Goal: Information Seeking & Learning: Find specific fact

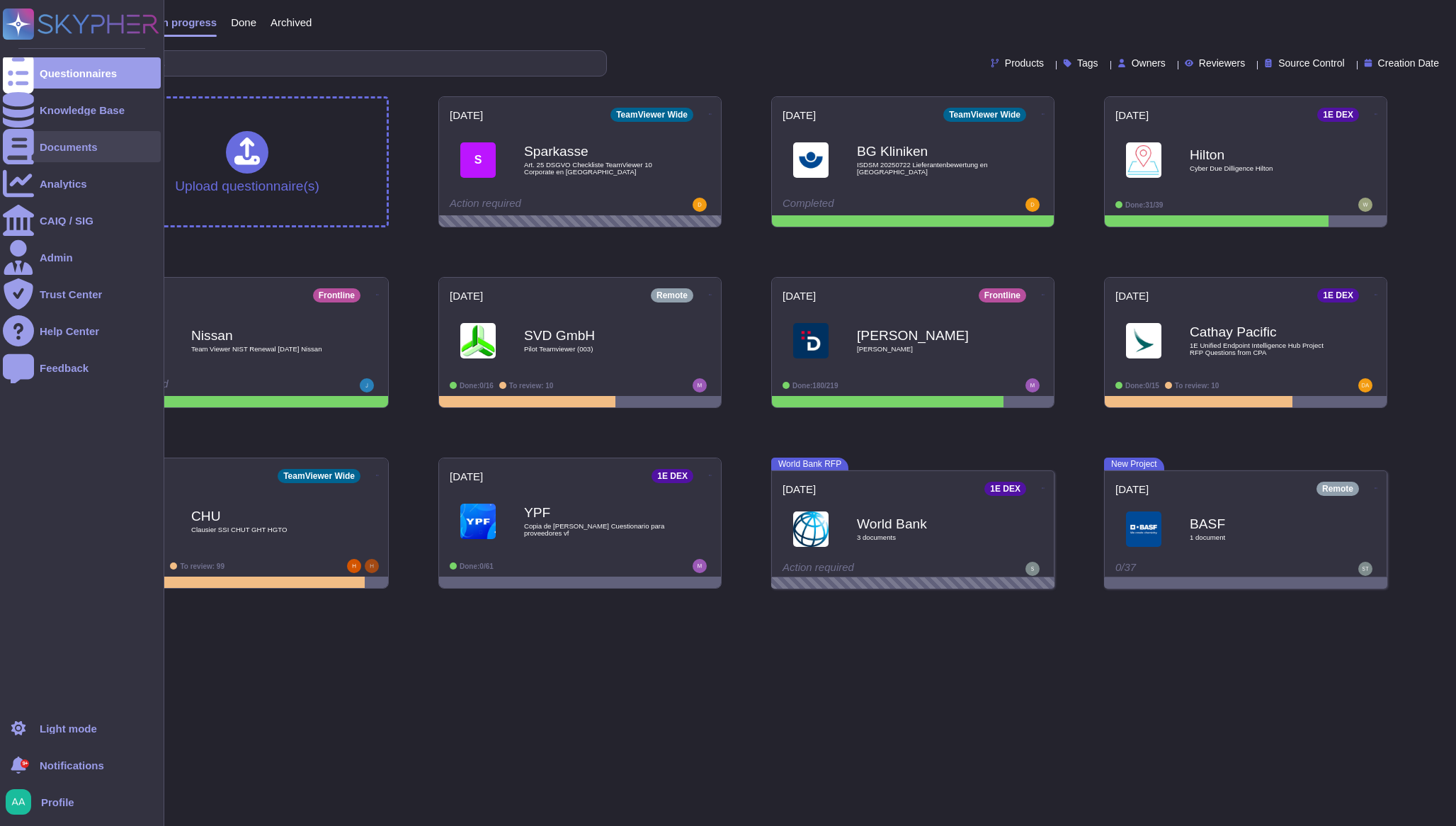
click at [75, 157] on div "Documents" at bounding box center [82, 147] width 158 height 31
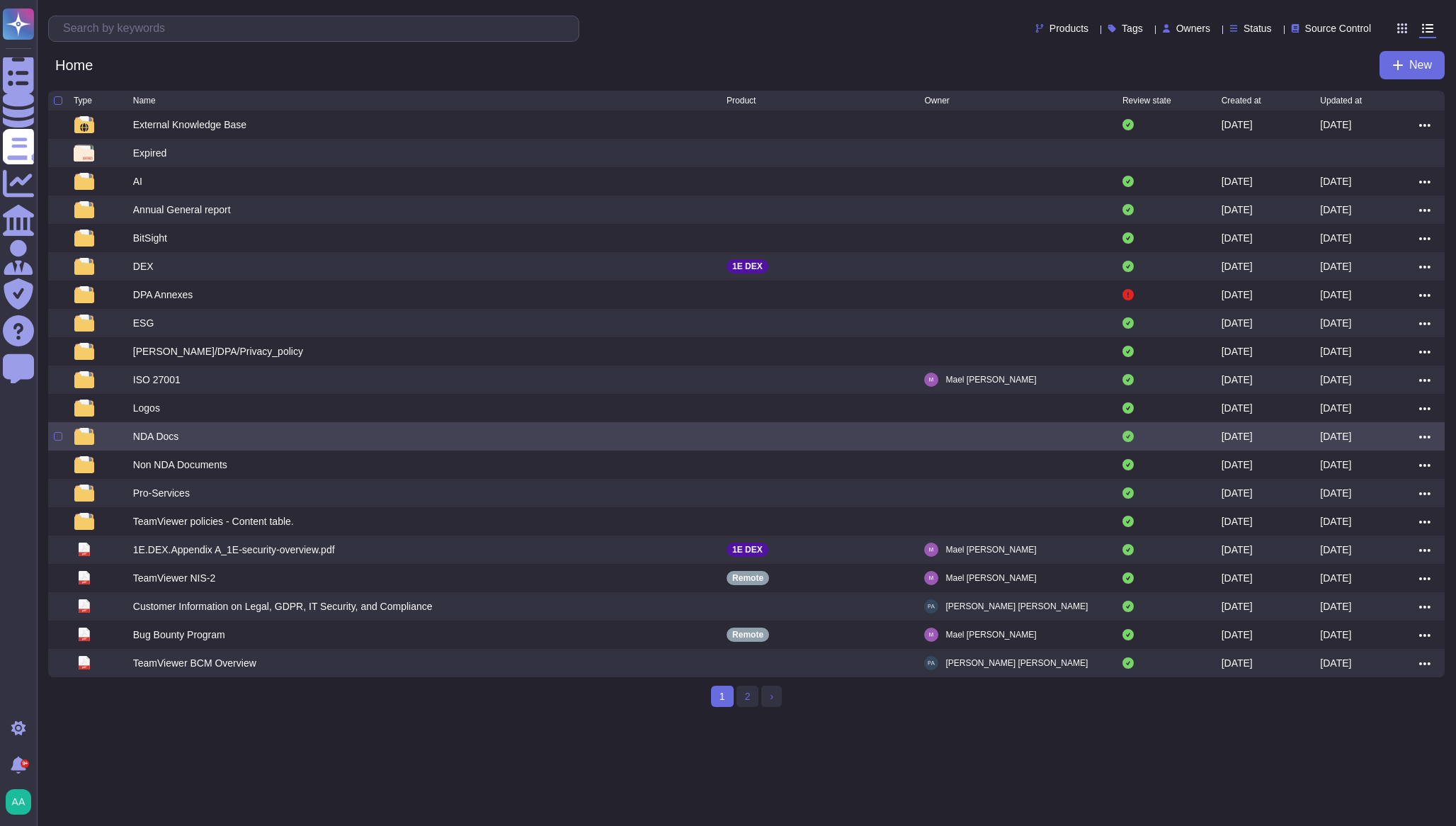
click at [152, 444] on div "NDA Docs" at bounding box center [156, 436] width 46 height 14
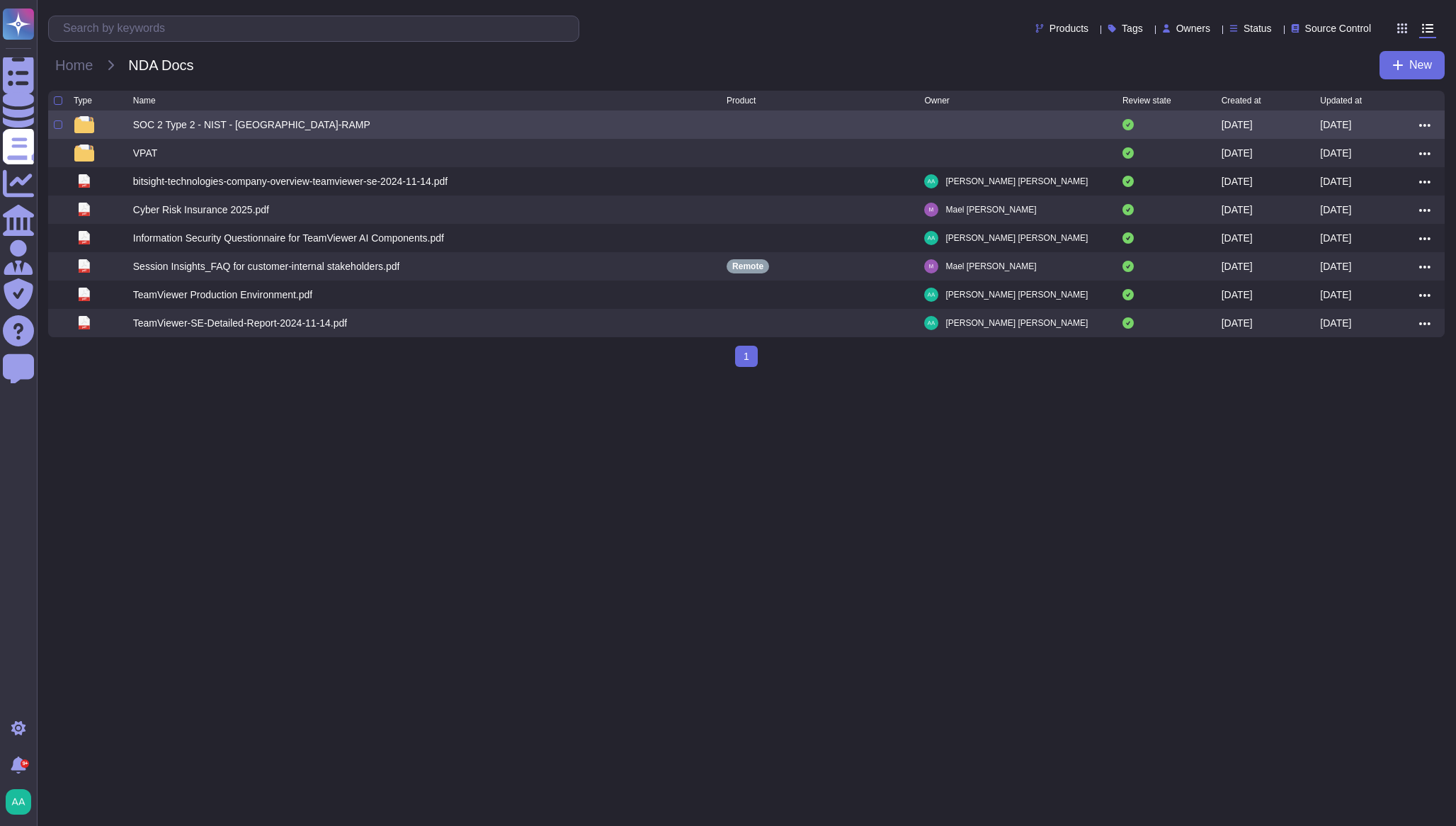
click at [258, 131] on div "SOC 2 Type 2 - NIST - [GEOGRAPHIC_DATA]-RAMP" at bounding box center [252, 125] width 237 height 14
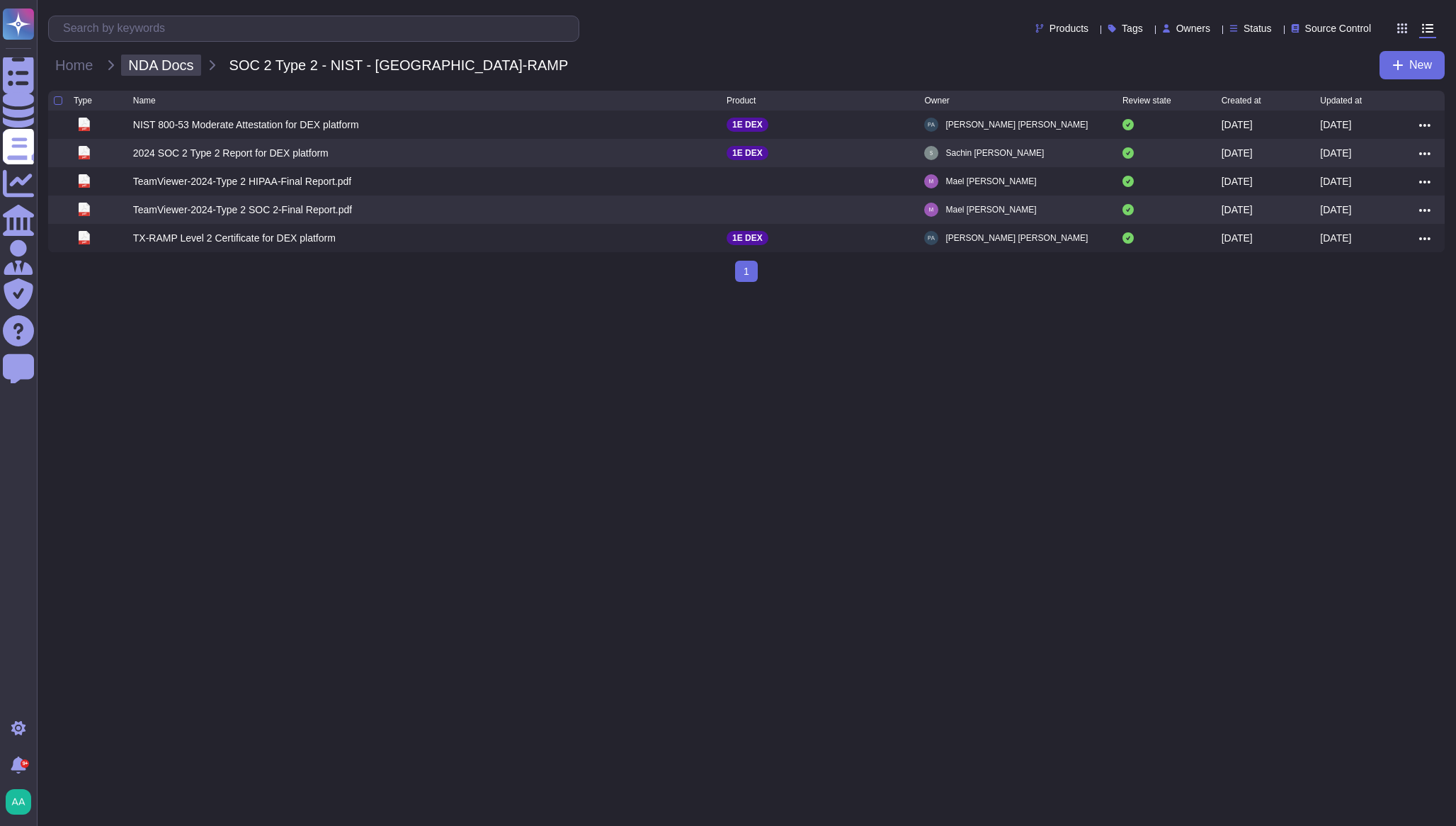
click at [157, 74] on span "NDA Docs" at bounding box center [161, 65] width 80 height 21
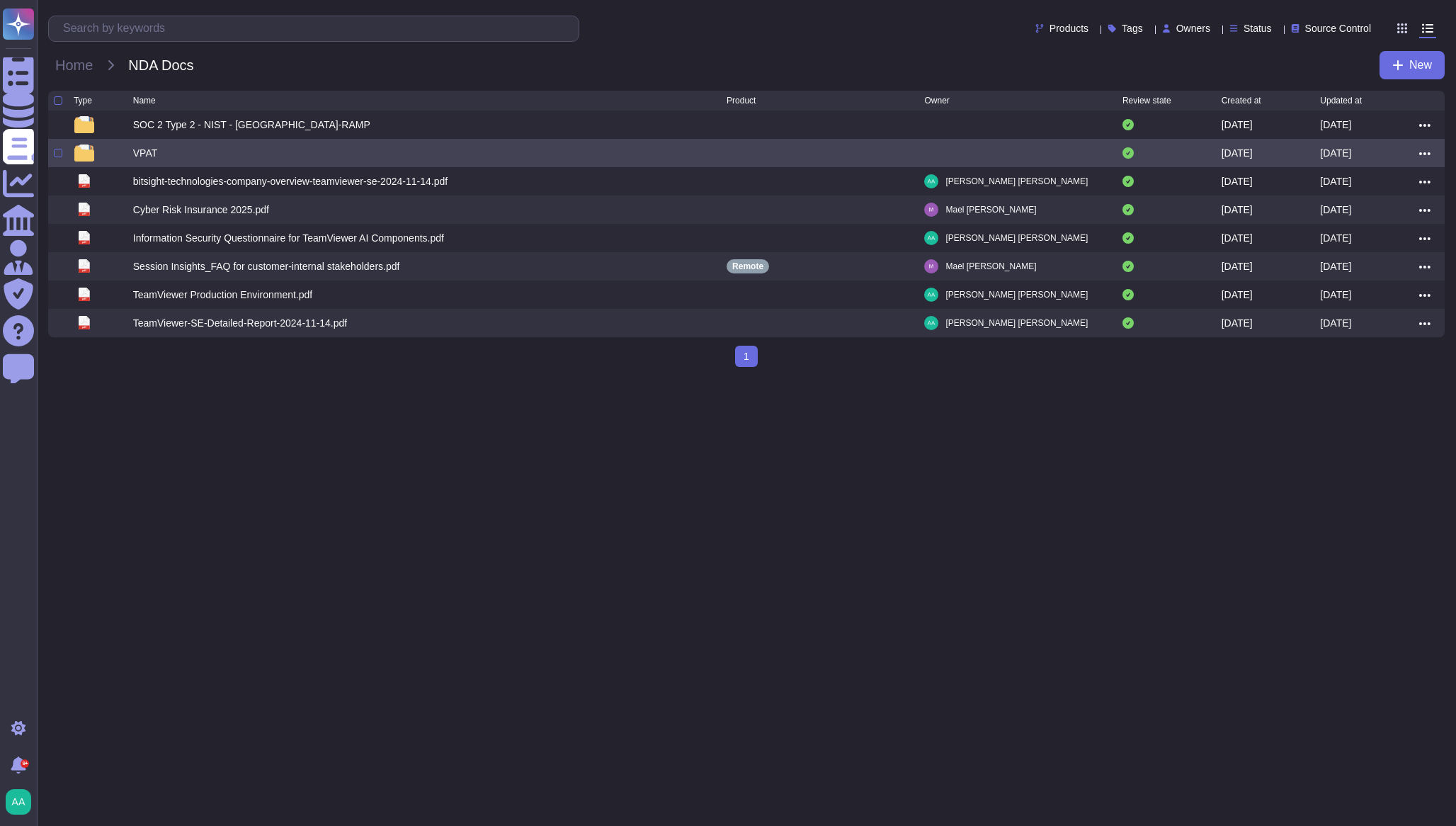
click at [143, 151] on div "VPAT" at bounding box center [146, 153] width 25 height 14
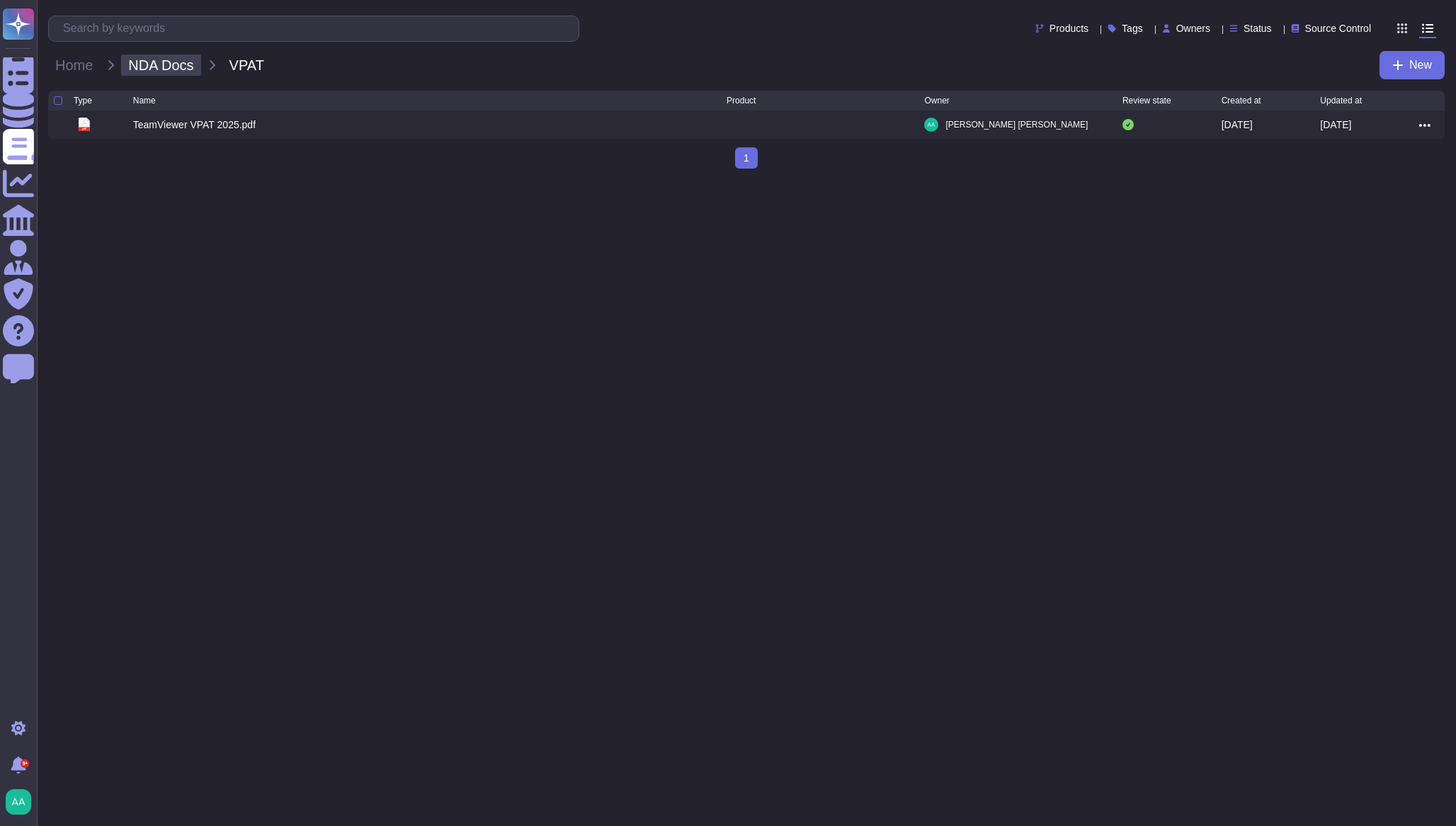
click at [158, 73] on span "NDA Docs" at bounding box center [161, 65] width 80 height 21
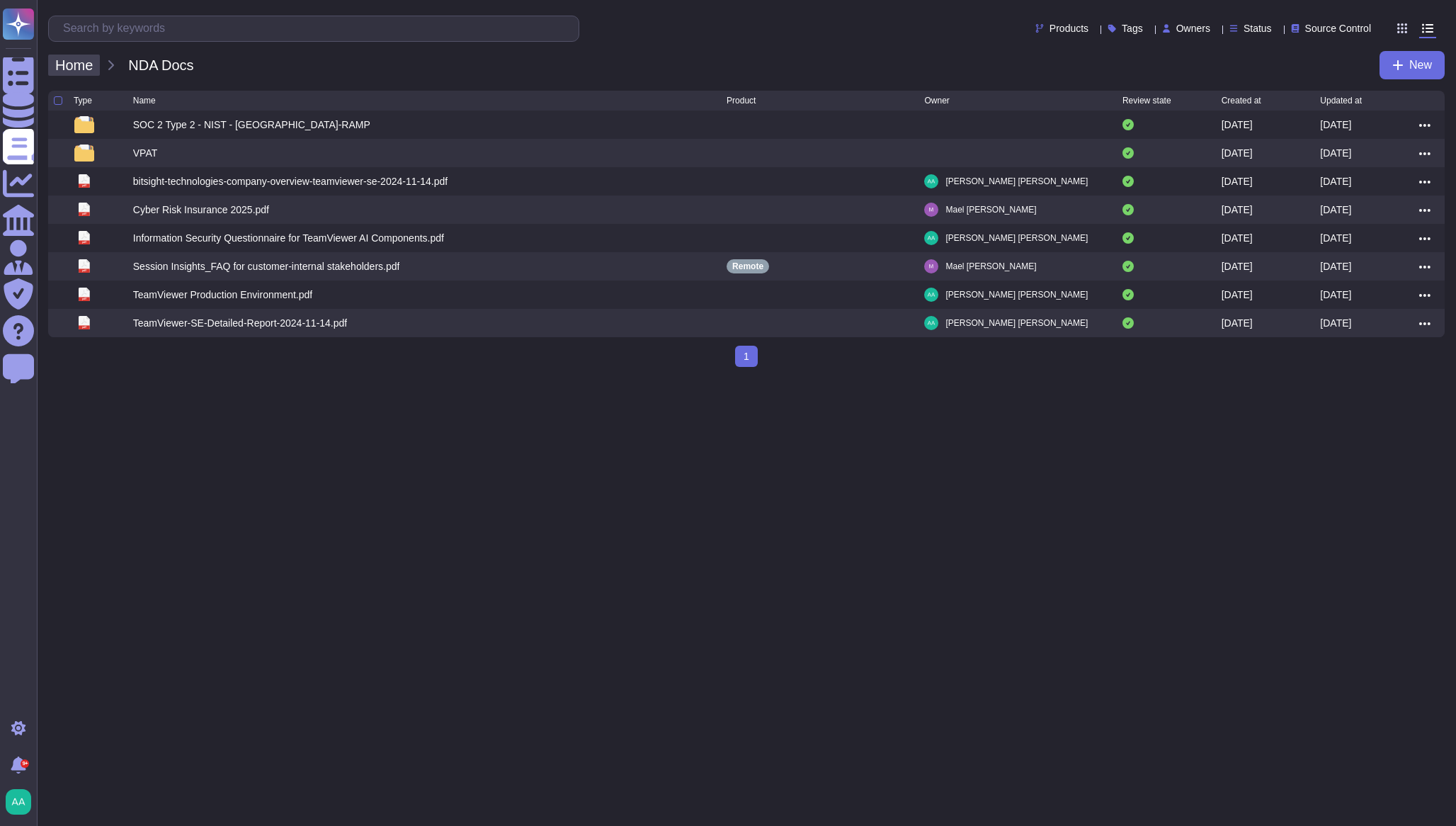
click at [86, 65] on span "Home" at bounding box center [74, 65] width 52 height 21
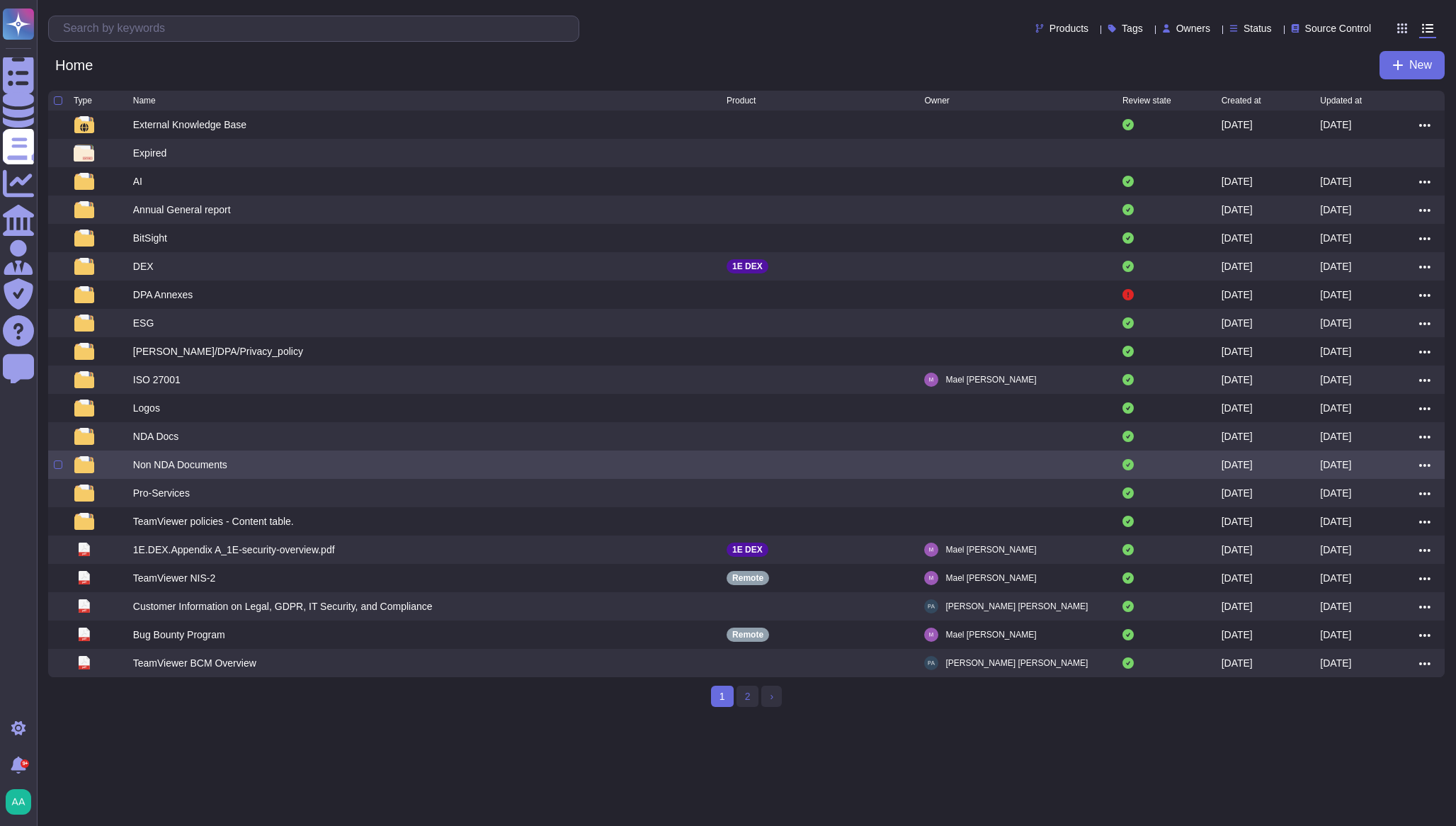
click at [167, 472] on div "Non NDA Documents" at bounding box center [180, 464] width 94 height 14
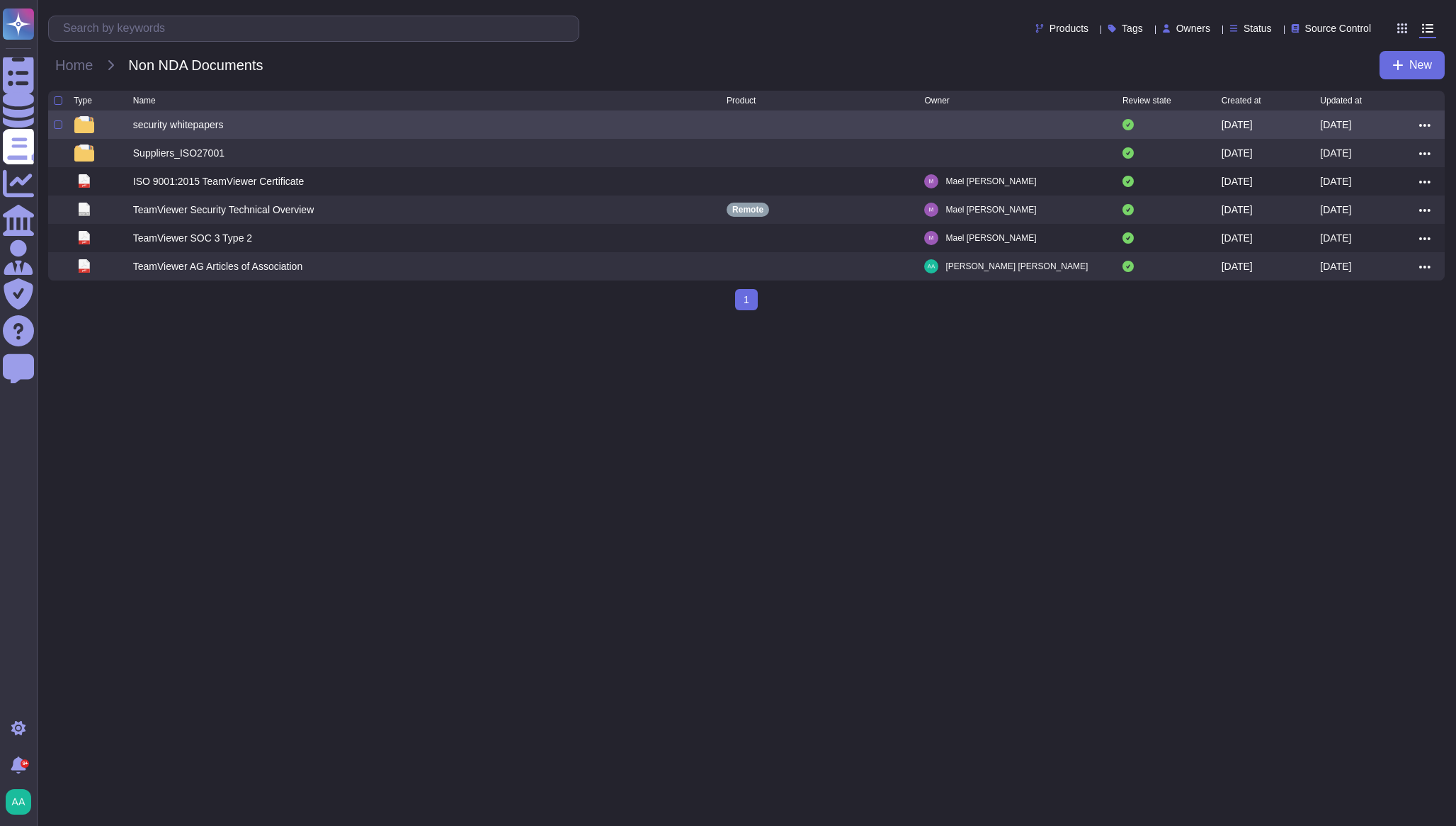
click at [194, 123] on div "security whitepapers" at bounding box center [178, 125] width 91 height 14
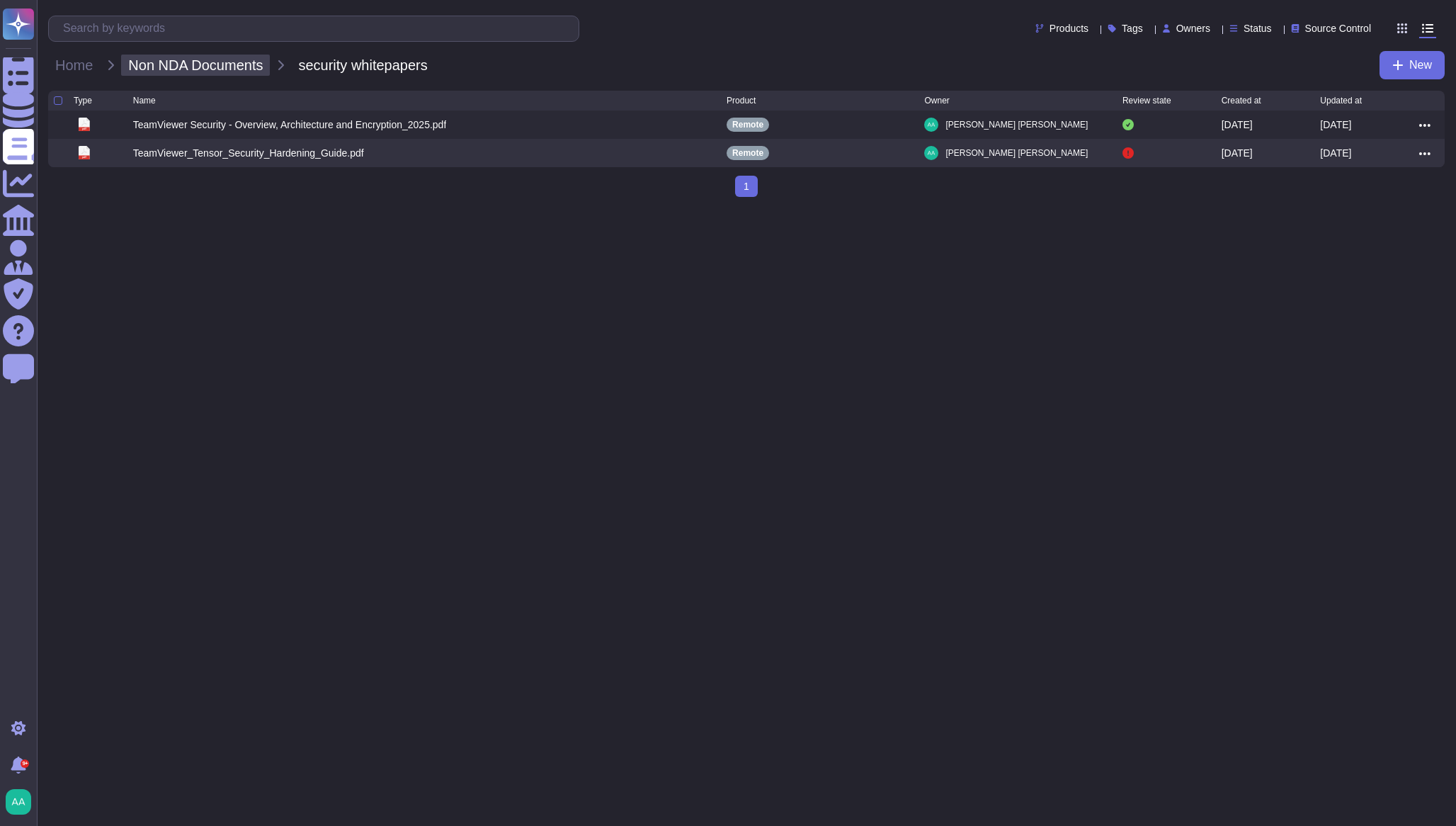
click at [171, 68] on span "Non NDA Documents" at bounding box center [195, 65] width 149 height 21
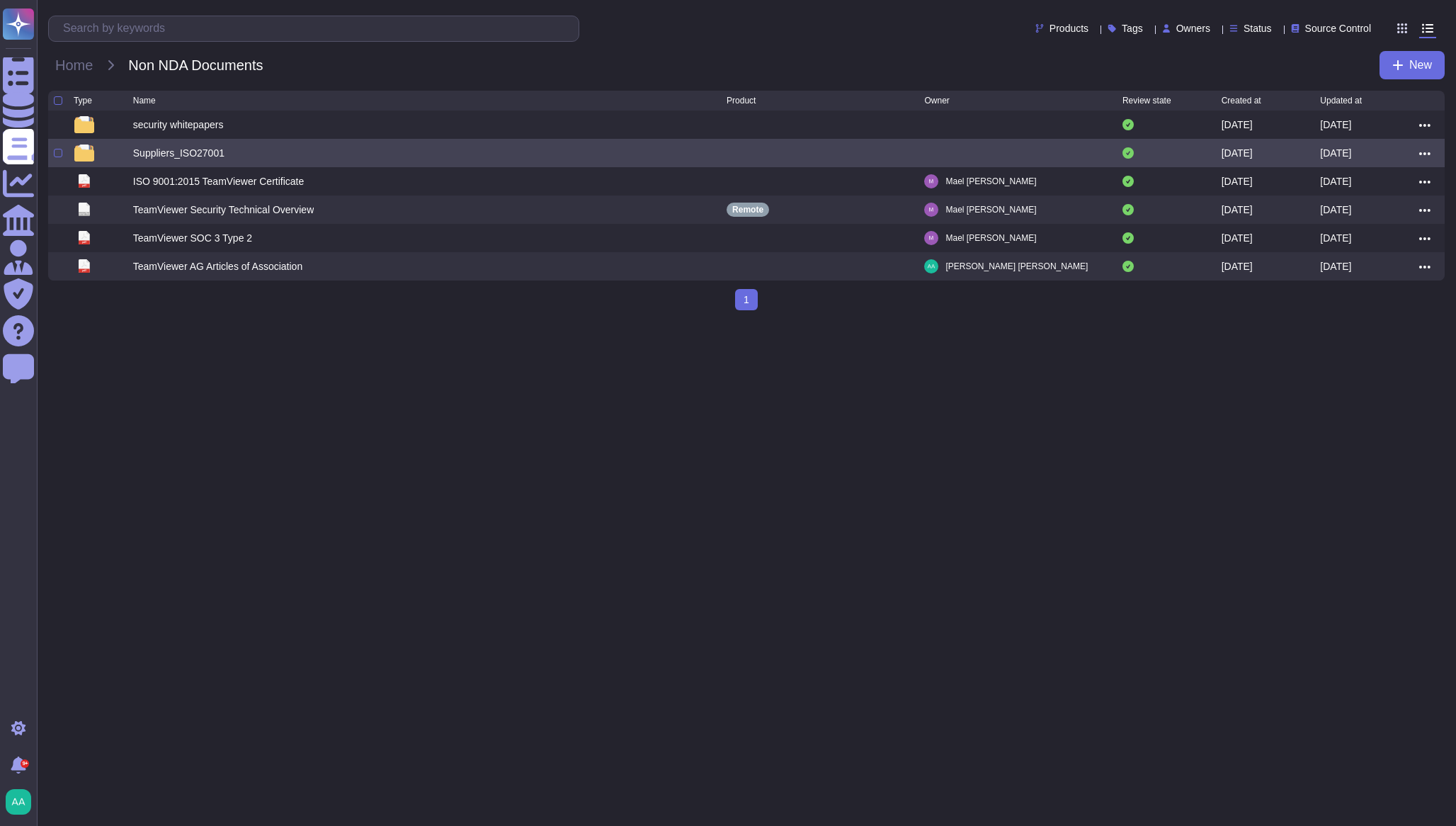
click at [145, 160] on div "Suppliers_ISO27001" at bounding box center [179, 153] width 91 height 14
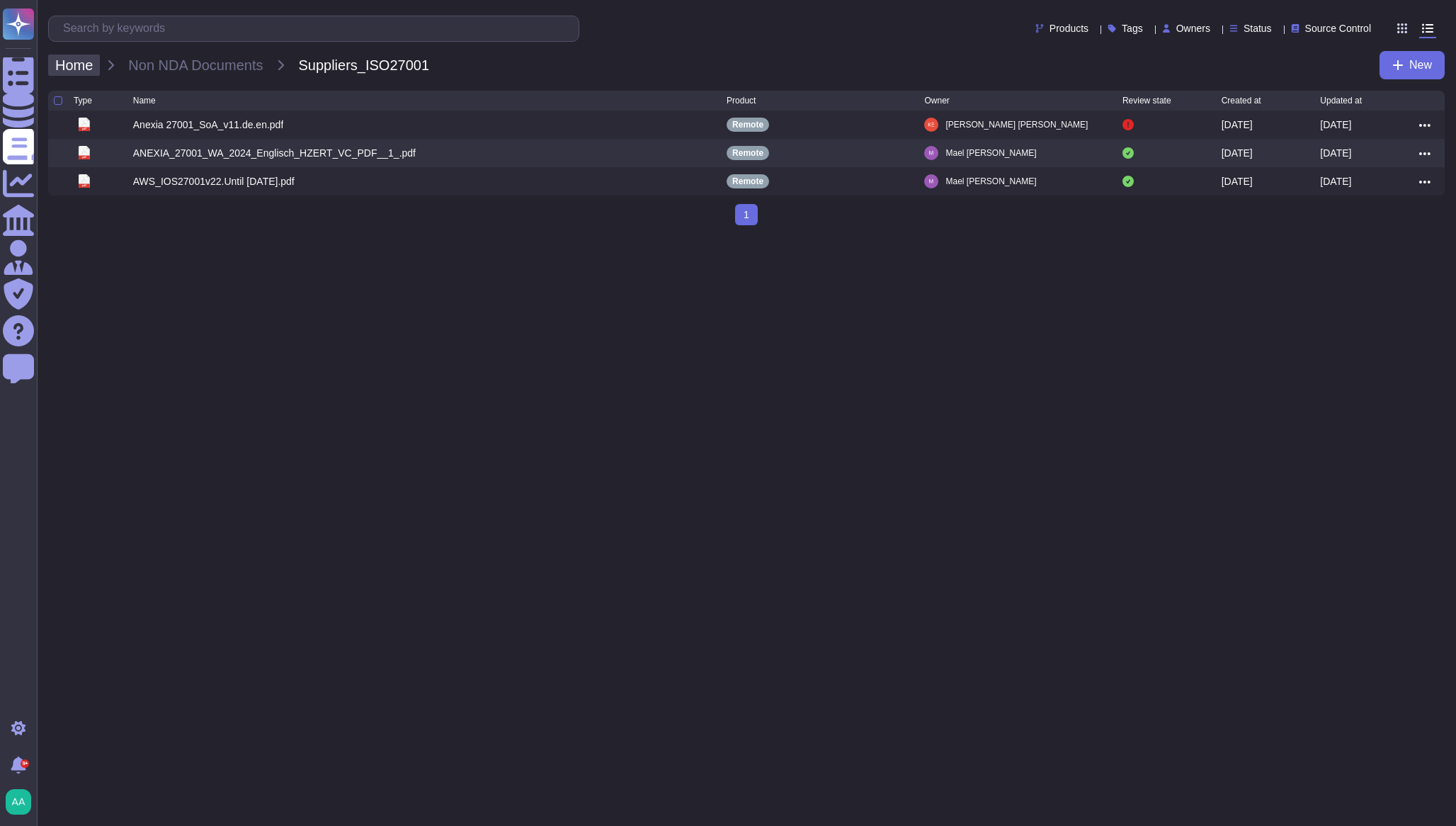
click at [81, 73] on span "Home" at bounding box center [74, 65] width 52 height 21
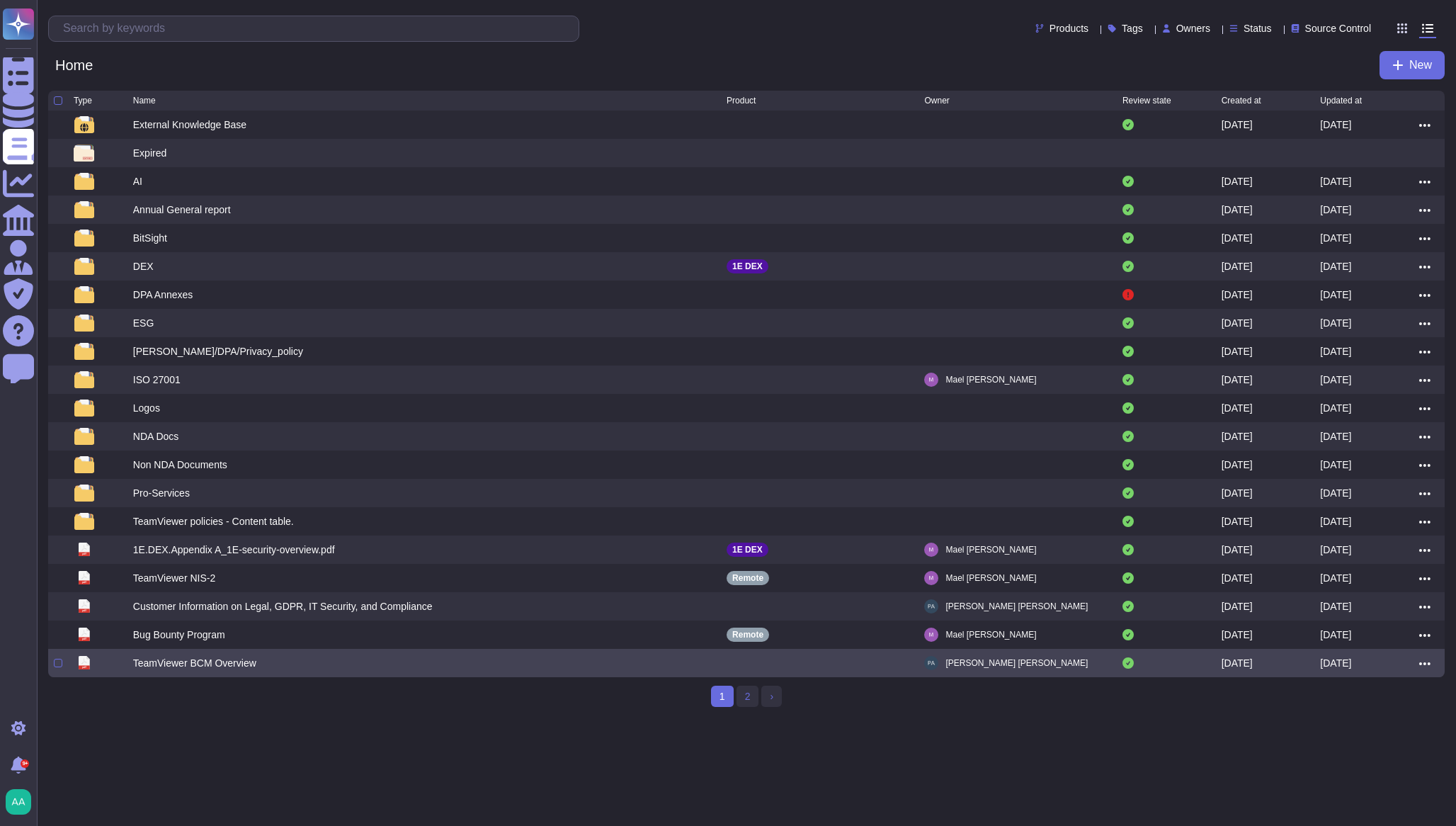
click at [202, 668] on div "TeamViewer BCM Overview" at bounding box center [194, 662] width 123 height 14
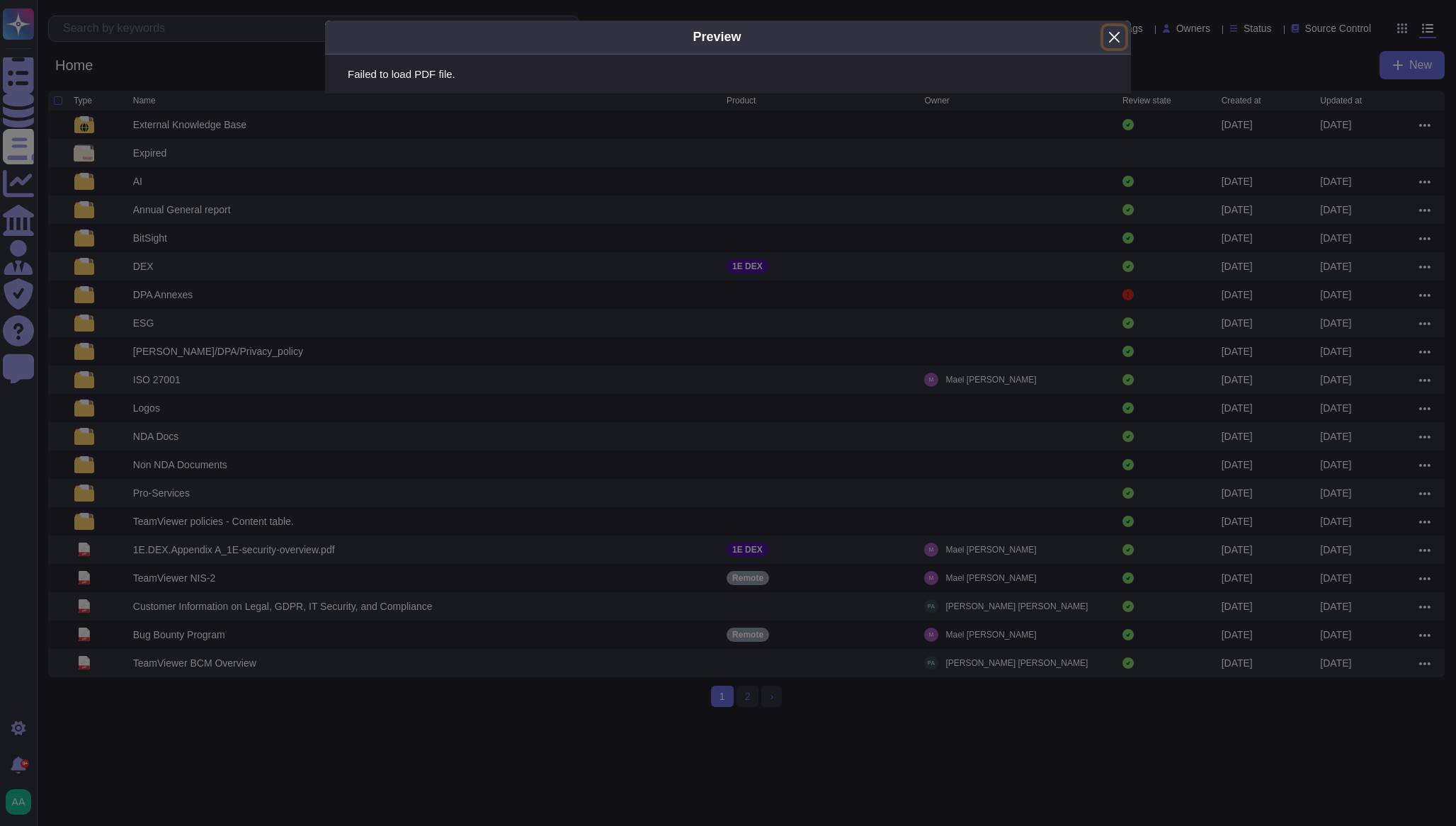
click at [1114, 36] on button "Close" at bounding box center [1114, 38] width 22 height 22
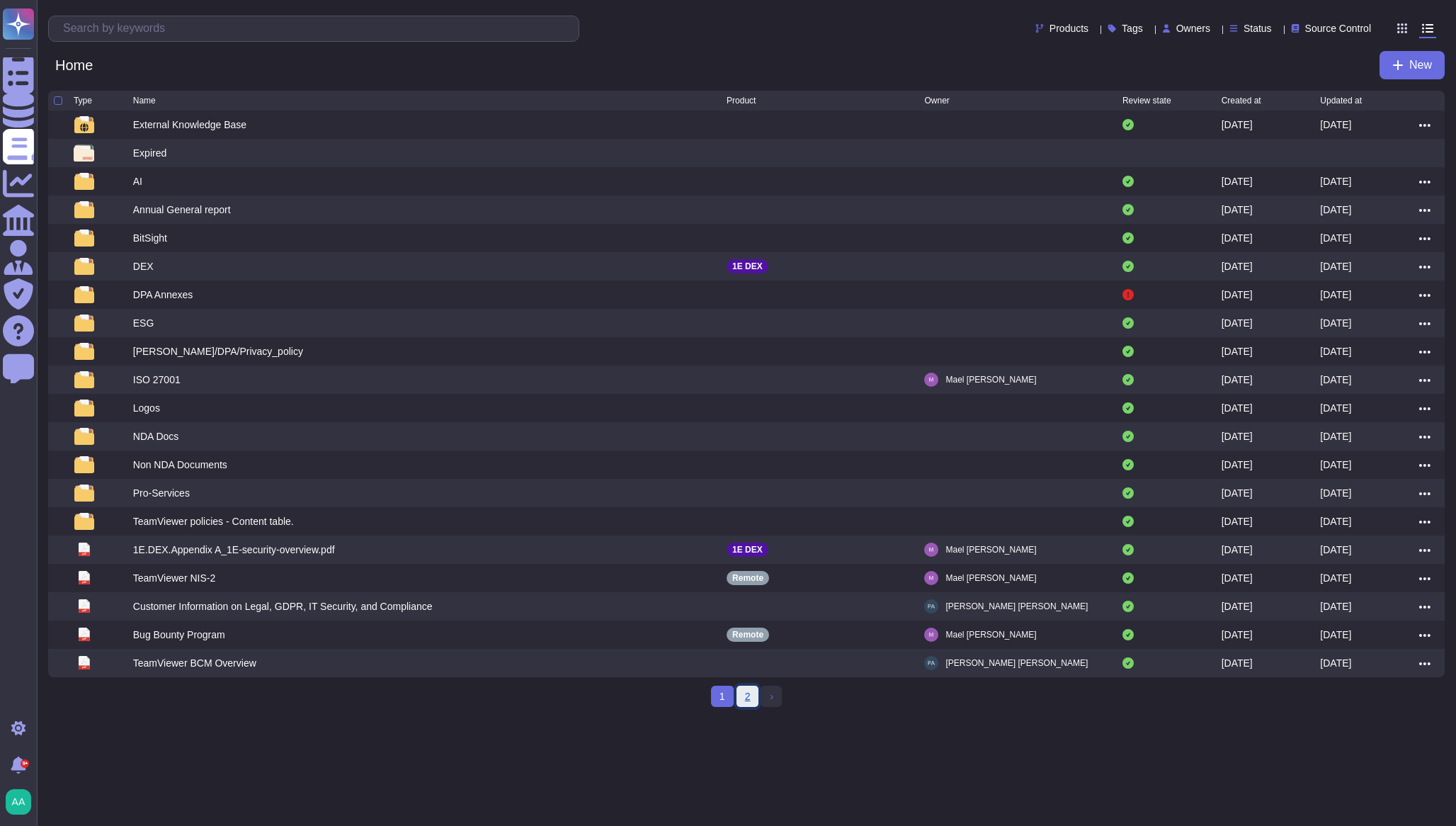
click at [755, 707] on link "2" at bounding box center [748, 696] width 23 height 21
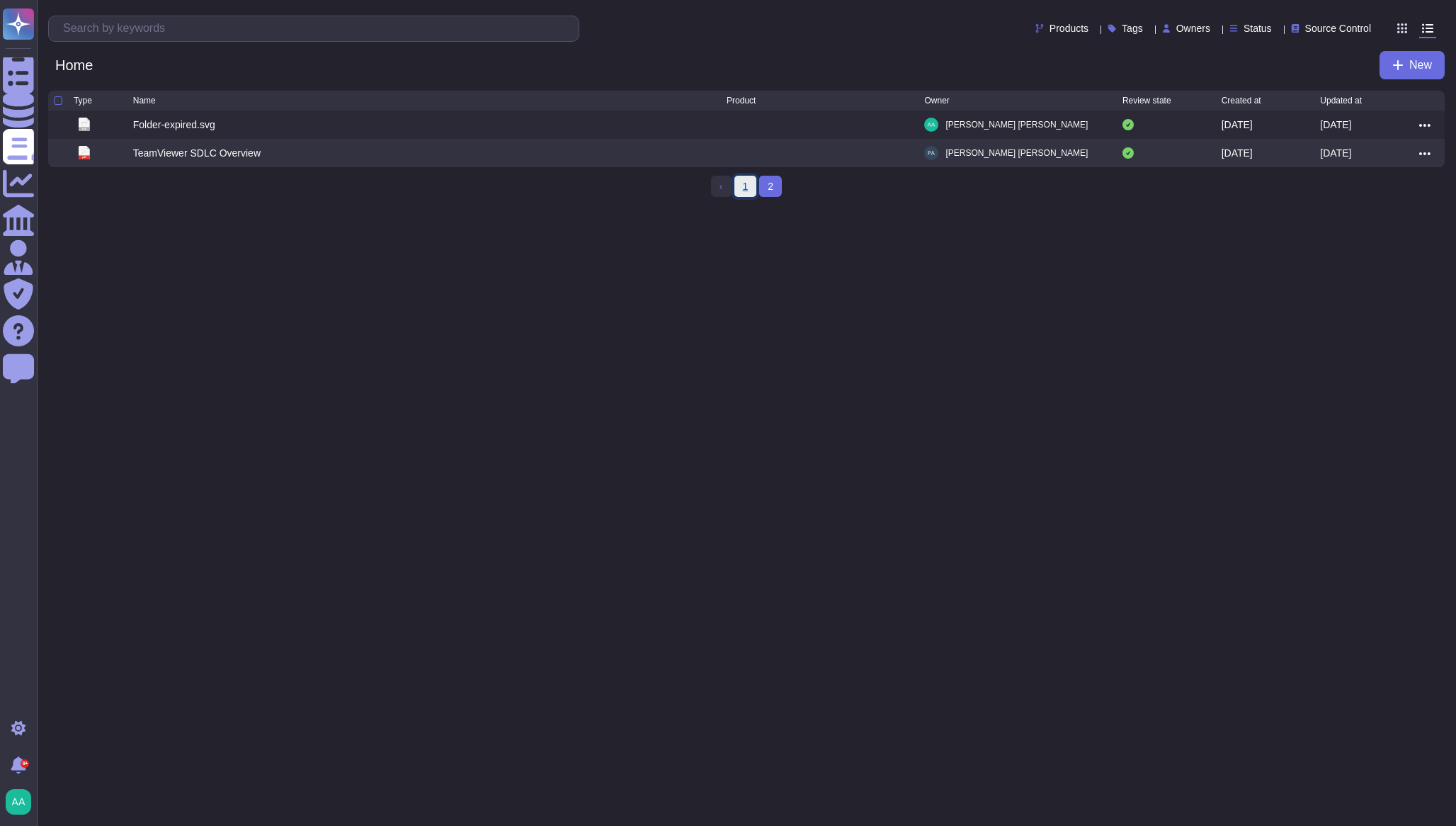
click at [747, 192] on link "1" at bounding box center [745, 186] width 23 height 21
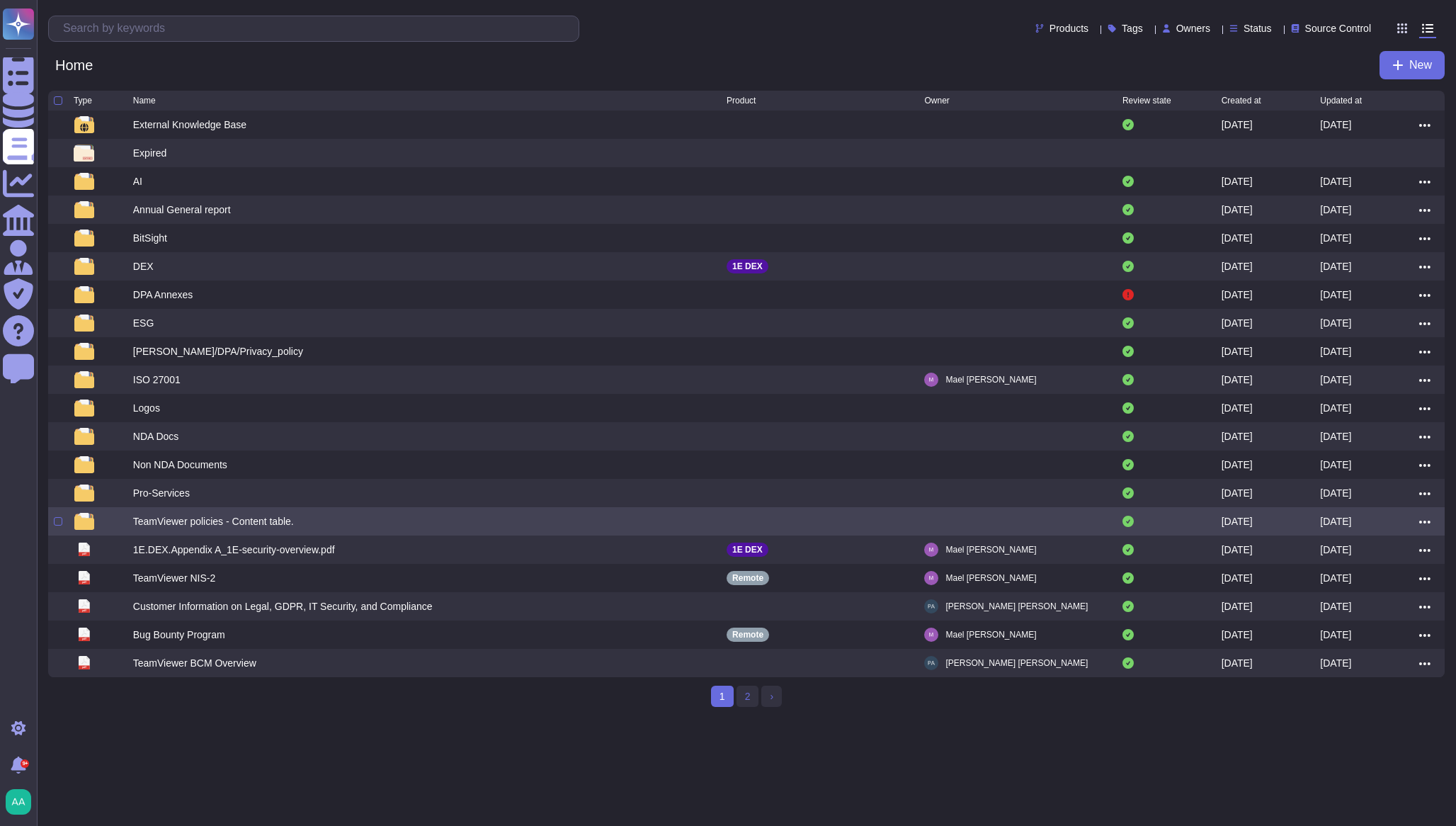
click at [197, 522] on div "TeamViewer policies - Content table." at bounding box center [214, 521] width 161 height 14
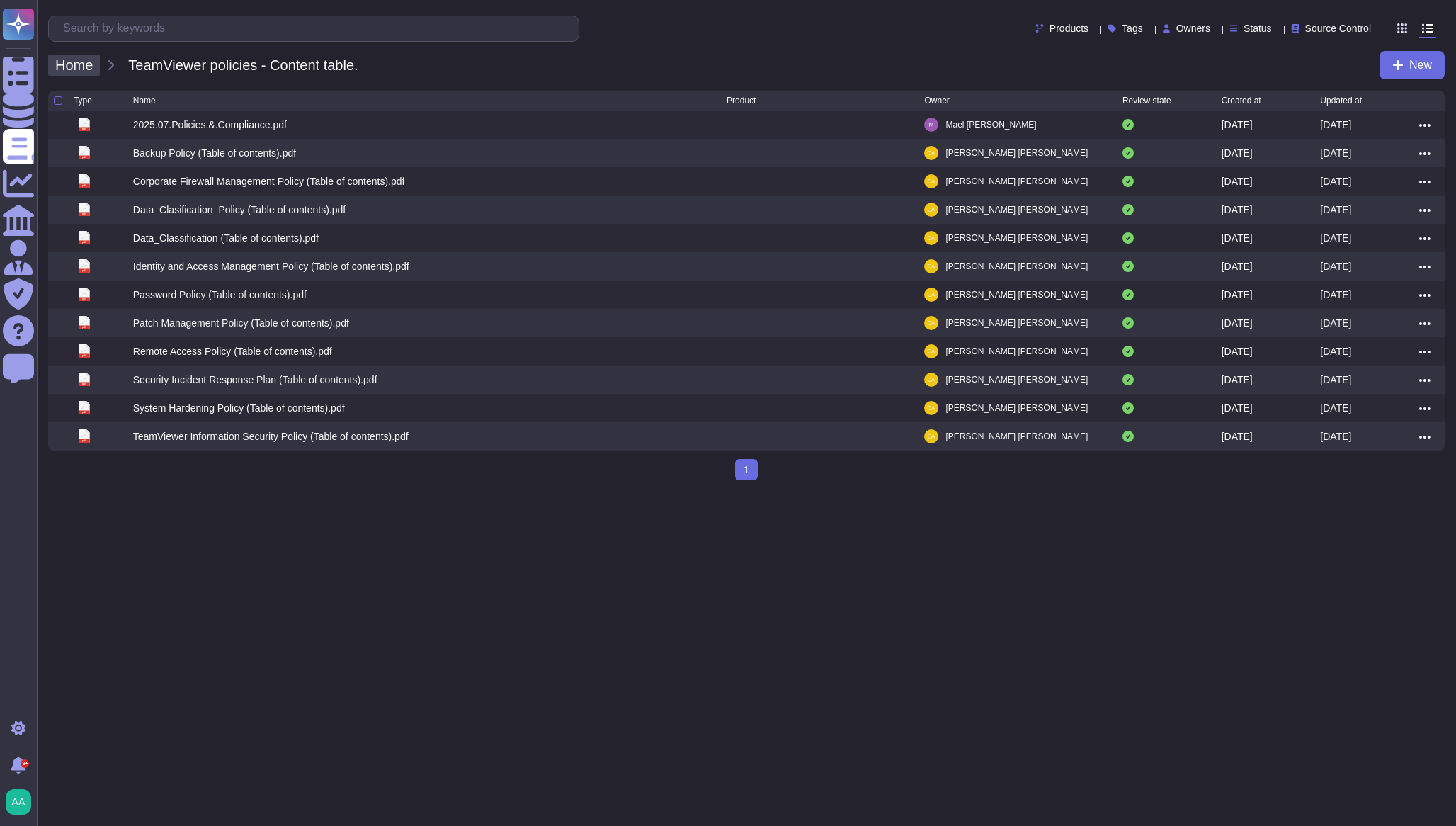
click at [83, 71] on span "Home" at bounding box center [74, 65] width 52 height 21
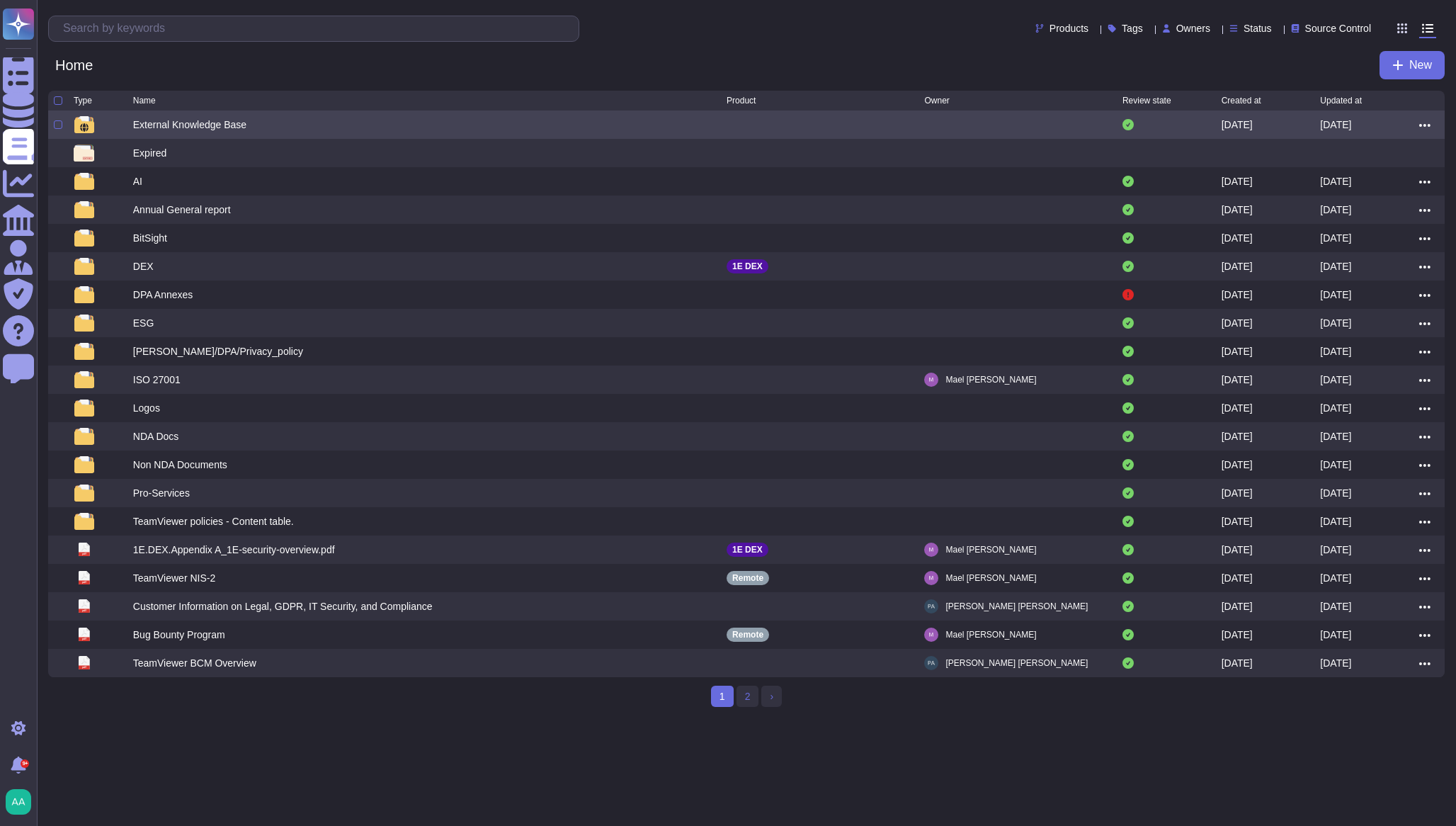
click at [215, 131] on div "External Knowledge Base" at bounding box center [190, 125] width 113 height 14
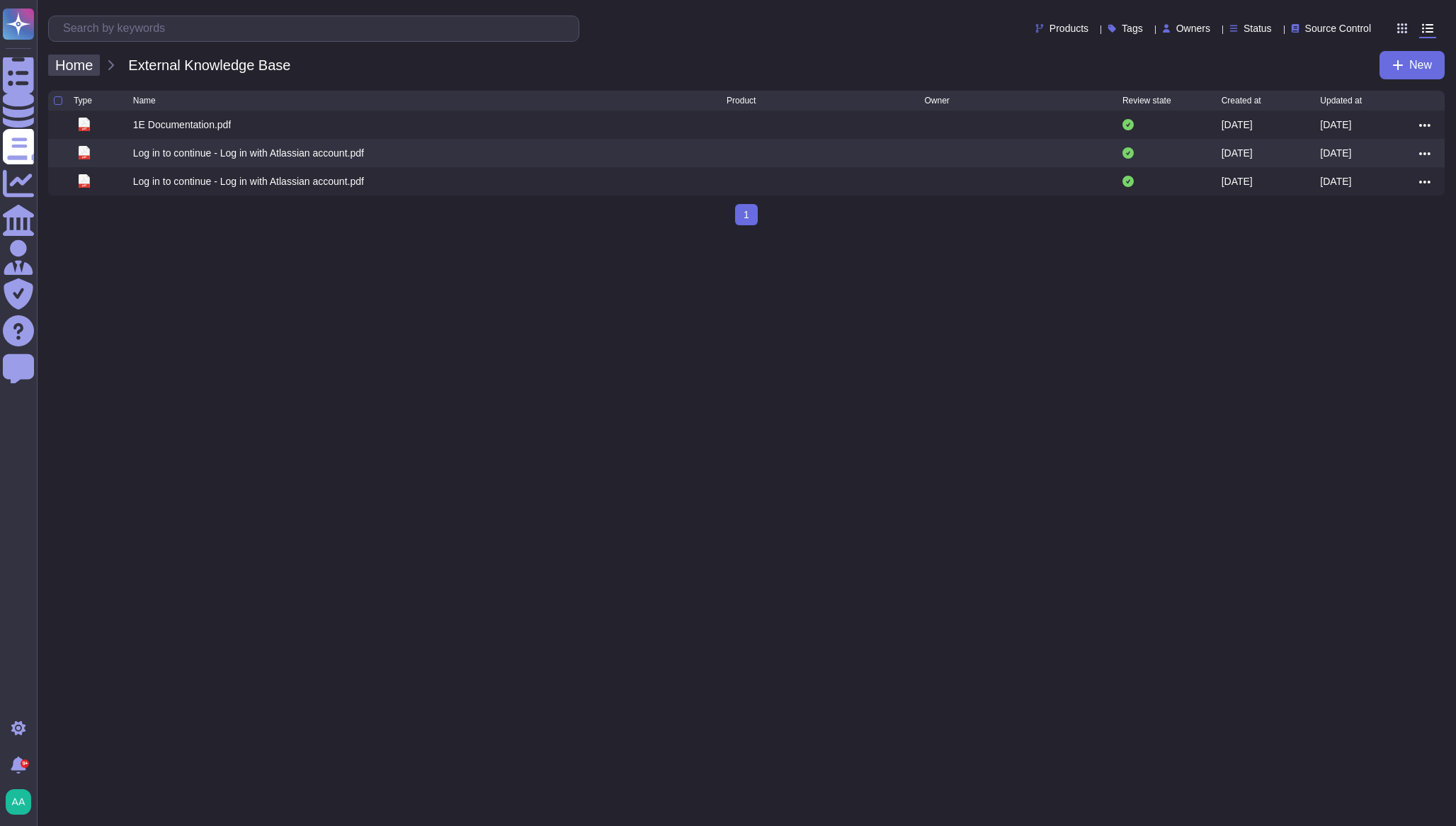
click at [88, 60] on span "Home" at bounding box center [74, 65] width 52 height 21
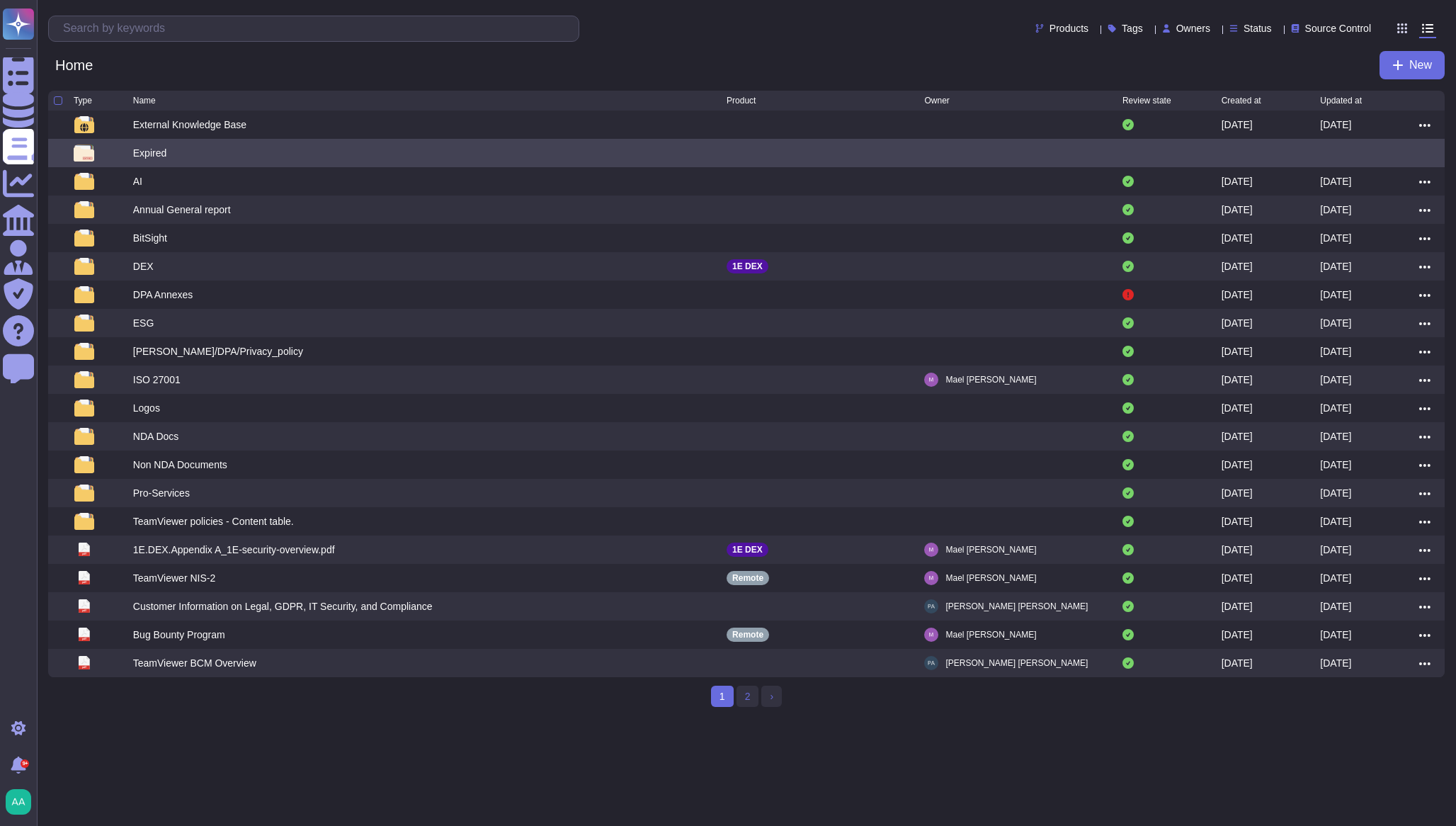
click at [145, 157] on div "Expired" at bounding box center [150, 153] width 33 height 14
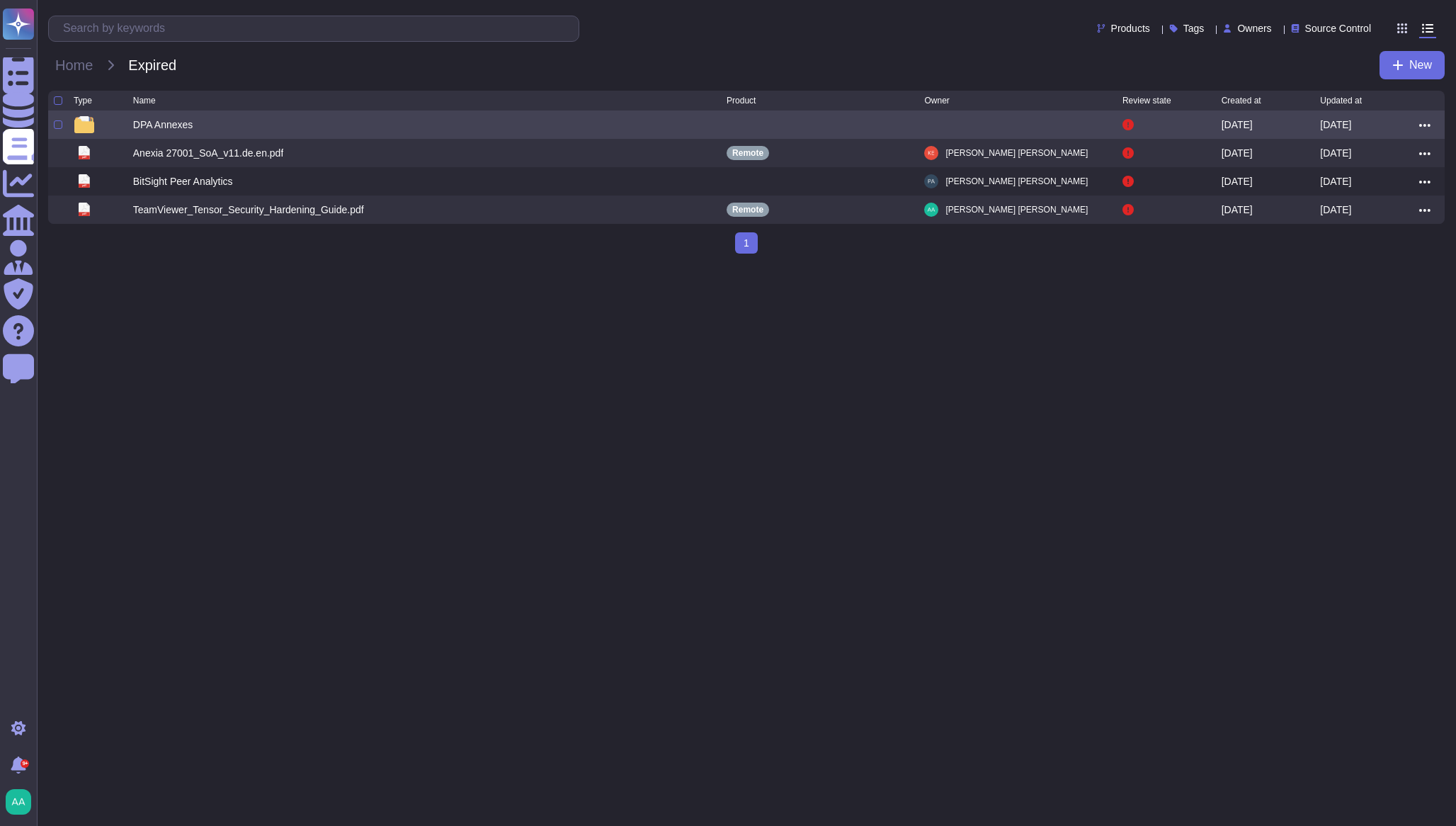
click at [175, 125] on div "DPA Annexes" at bounding box center [163, 125] width 60 height 14
click at [180, 128] on div "DPA Annexes" at bounding box center [163, 125] width 60 height 14
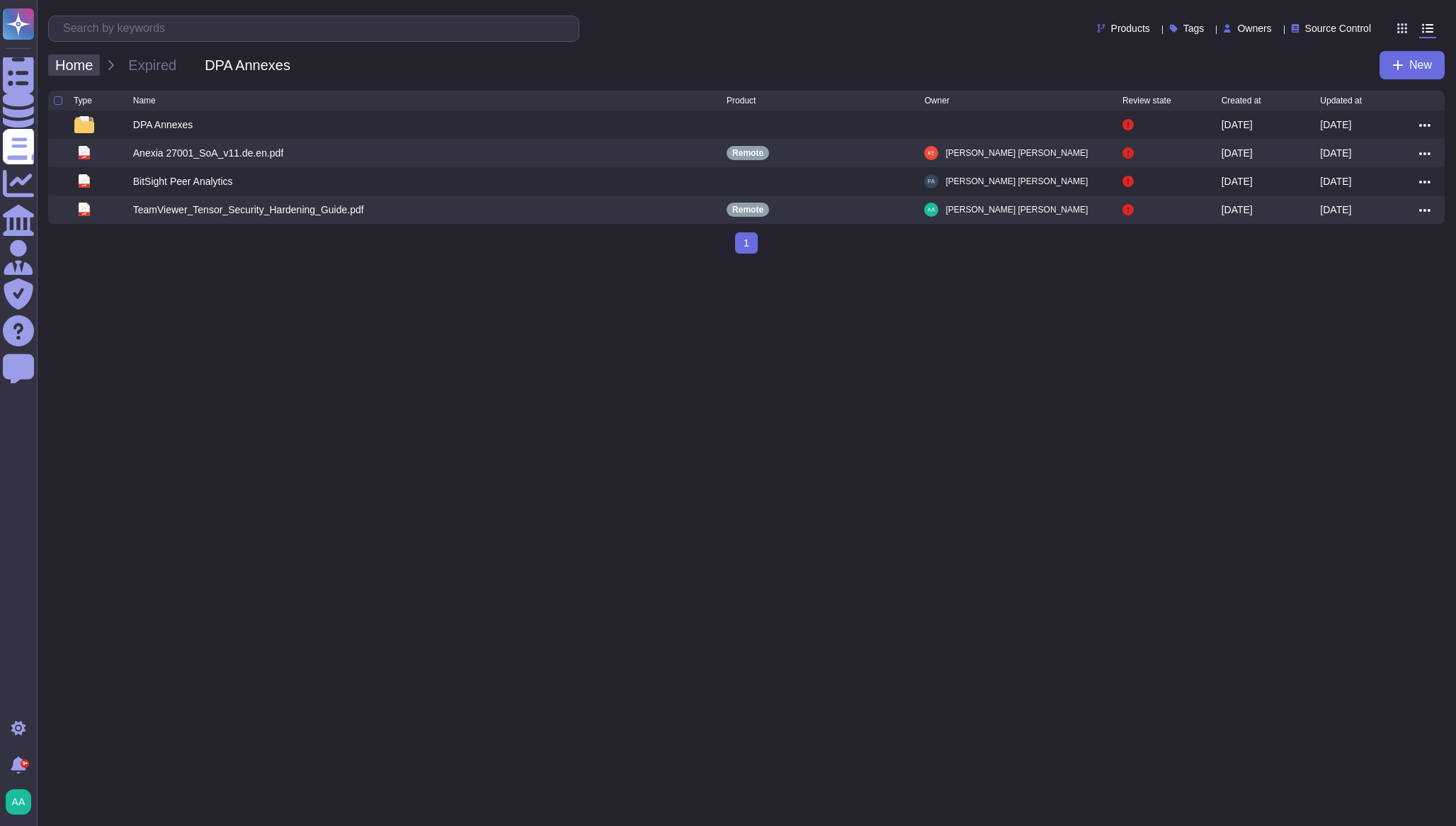
click at [88, 65] on span "Home" at bounding box center [74, 65] width 52 height 21
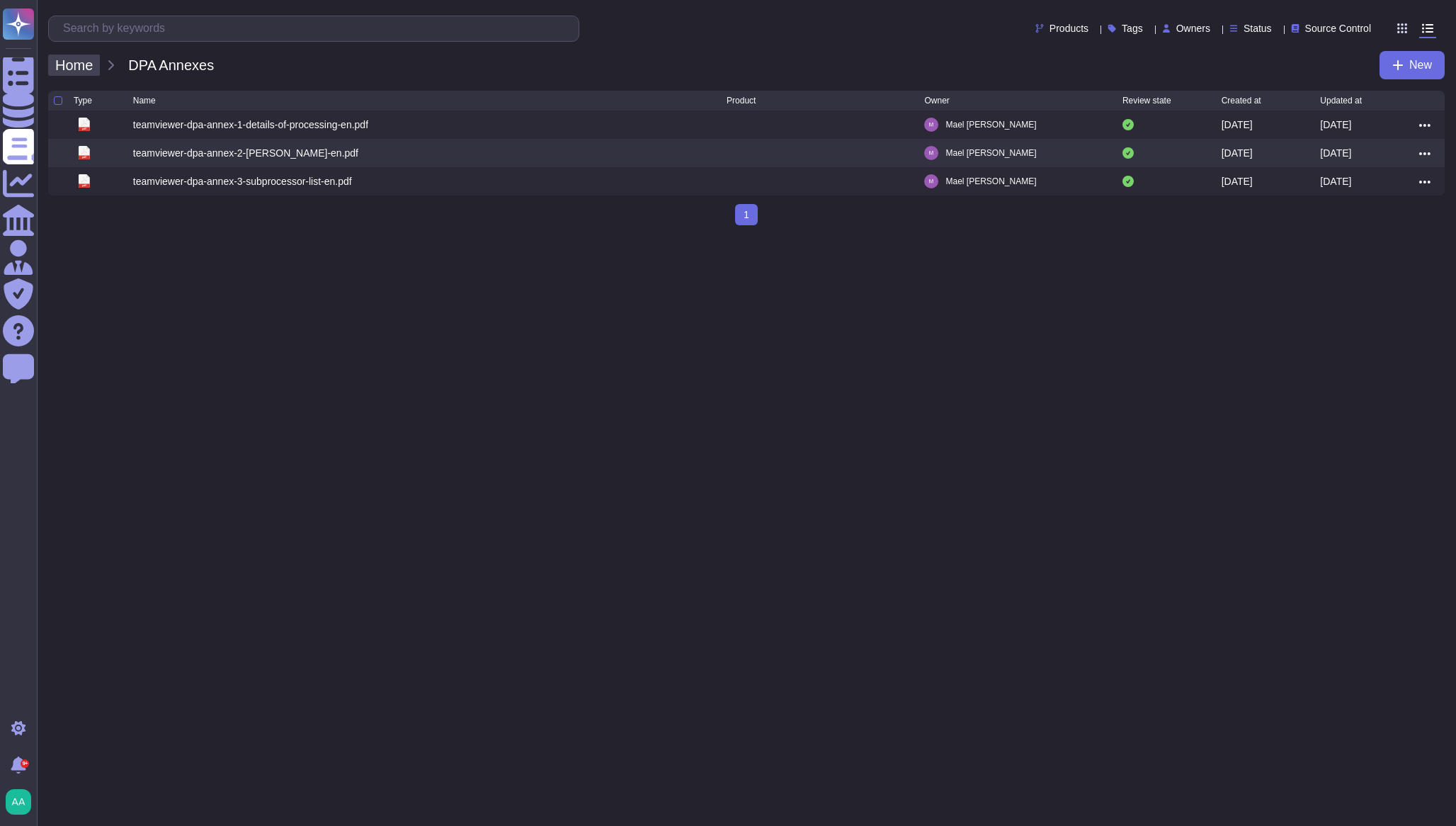
click at [73, 73] on span "Home" at bounding box center [74, 65] width 52 height 21
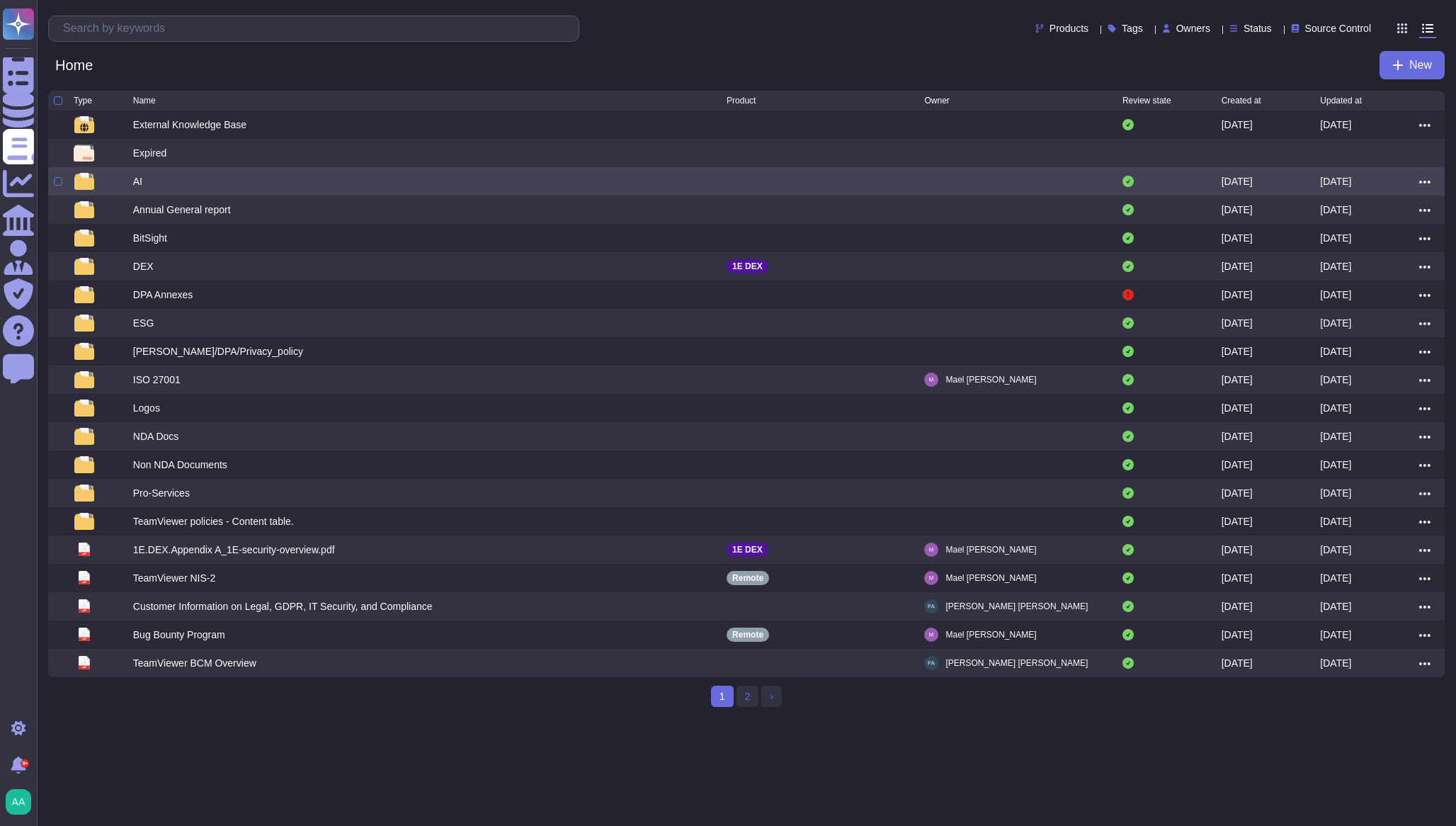
click at [140, 190] on div "AI" at bounding box center [430, 181] width 594 height 17
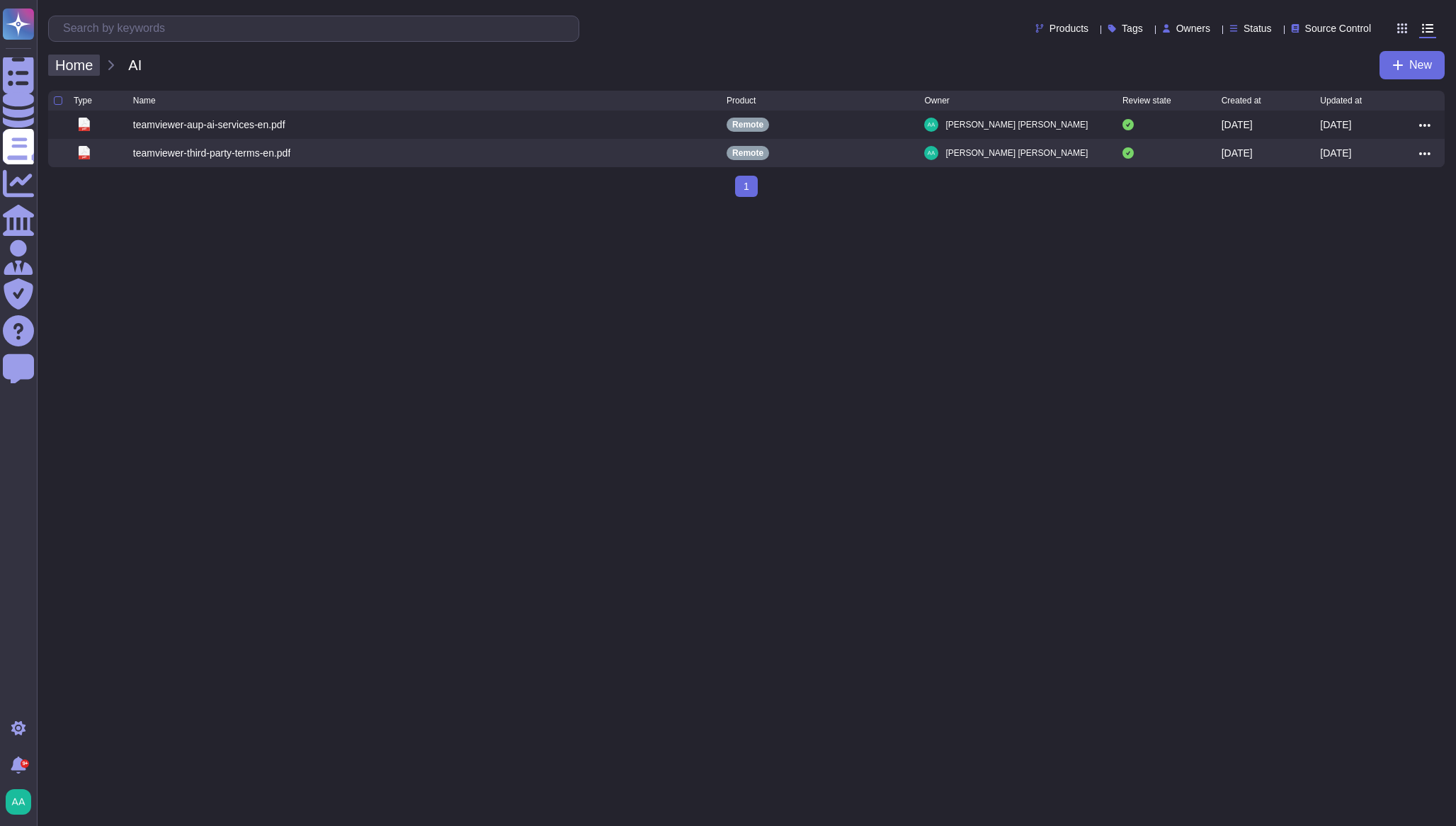
click at [82, 62] on span "Home" at bounding box center [74, 65] width 52 height 21
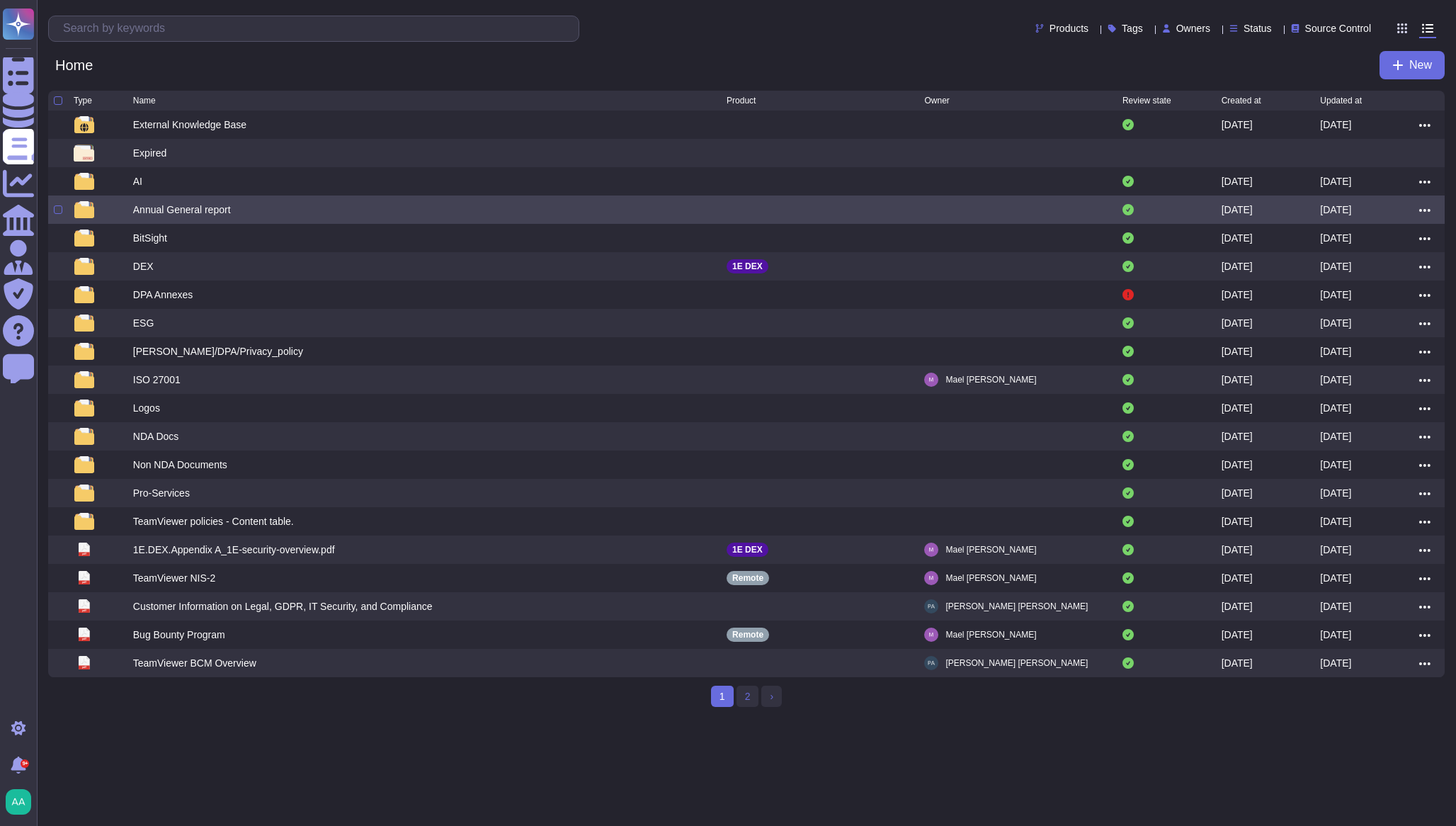
click at [144, 212] on div "Annual General report" at bounding box center [182, 209] width 98 height 14
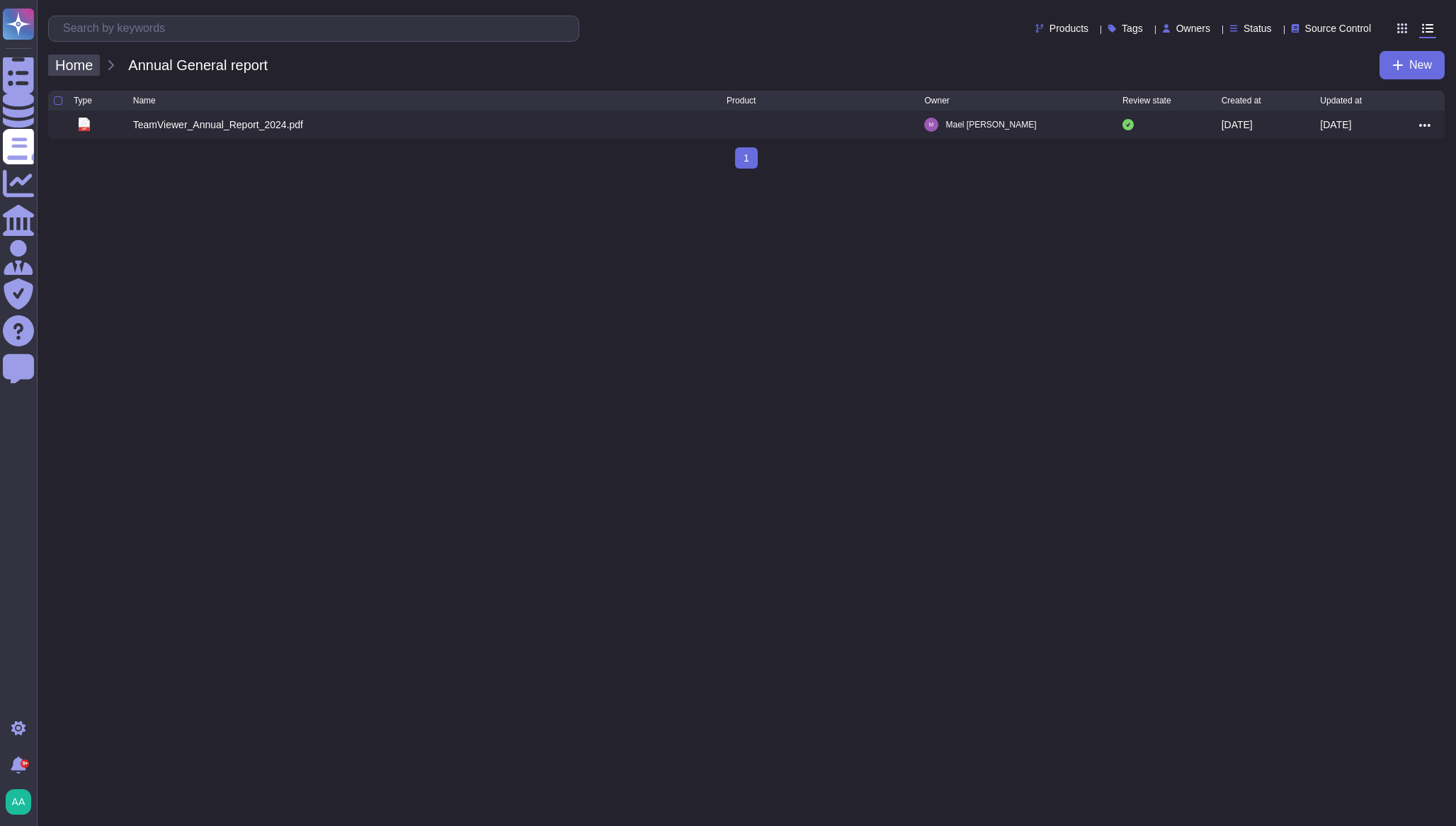
click at [85, 65] on span "Home" at bounding box center [74, 65] width 52 height 21
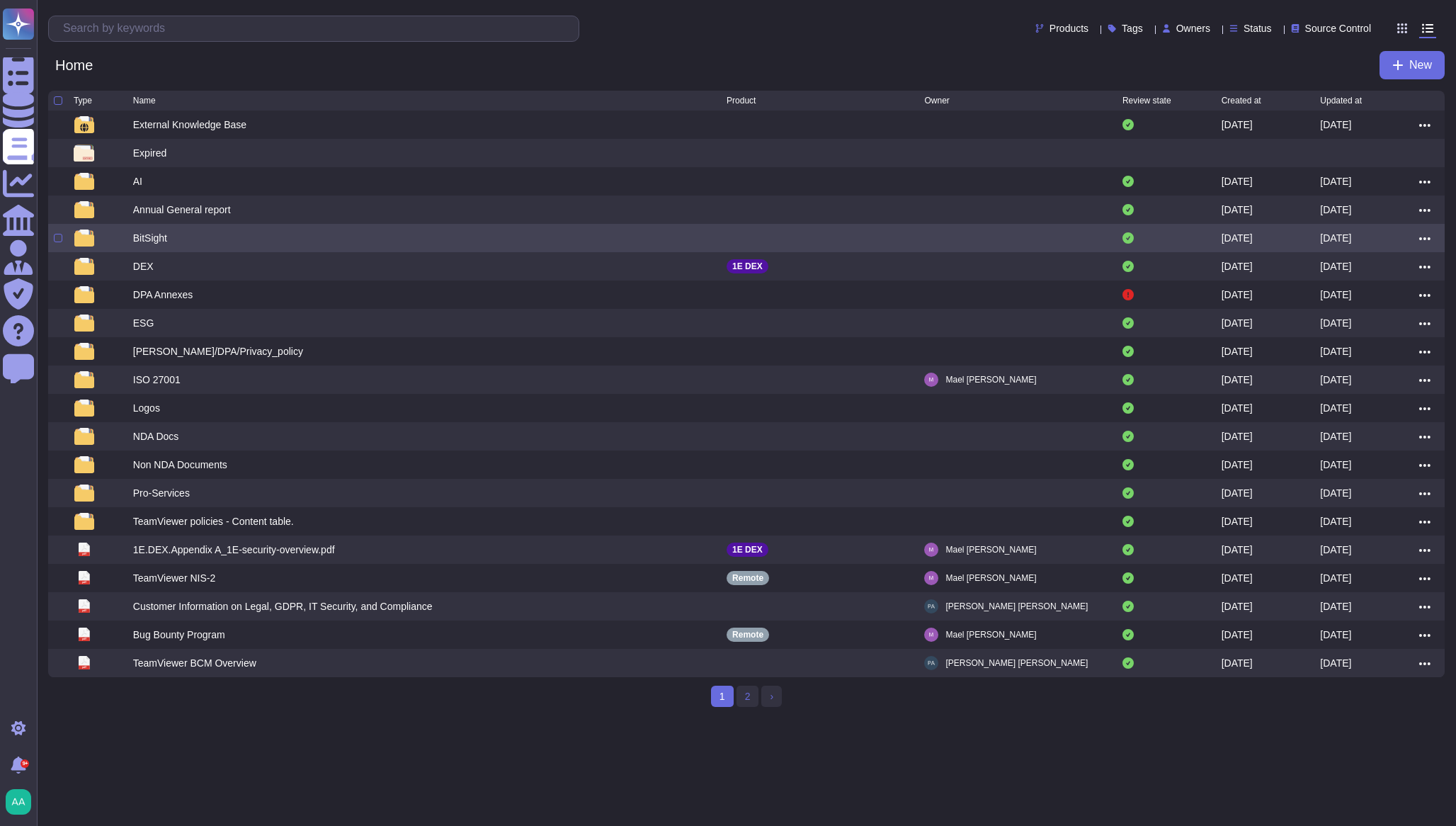
click at [152, 231] on div "BitSight [DATE] [DATE]" at bounding box center [746, 238] width 1396 height 28
click at [149, 245] on div "BitSight" at bounding box center [150, 237] width 34 height 14
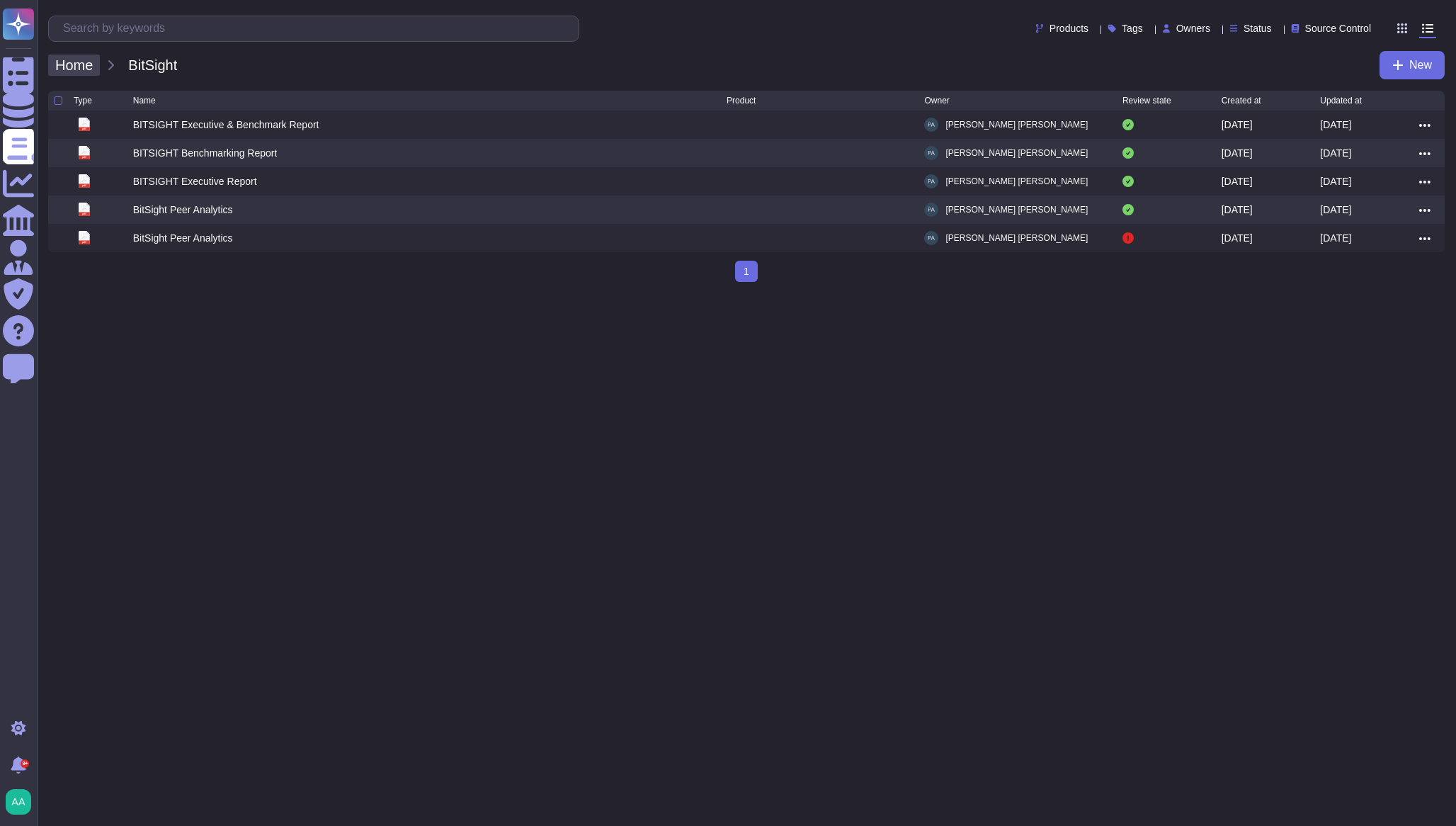
click at [86, 69] on span "Home" at bounding box center [74, 65] width 52 height 21
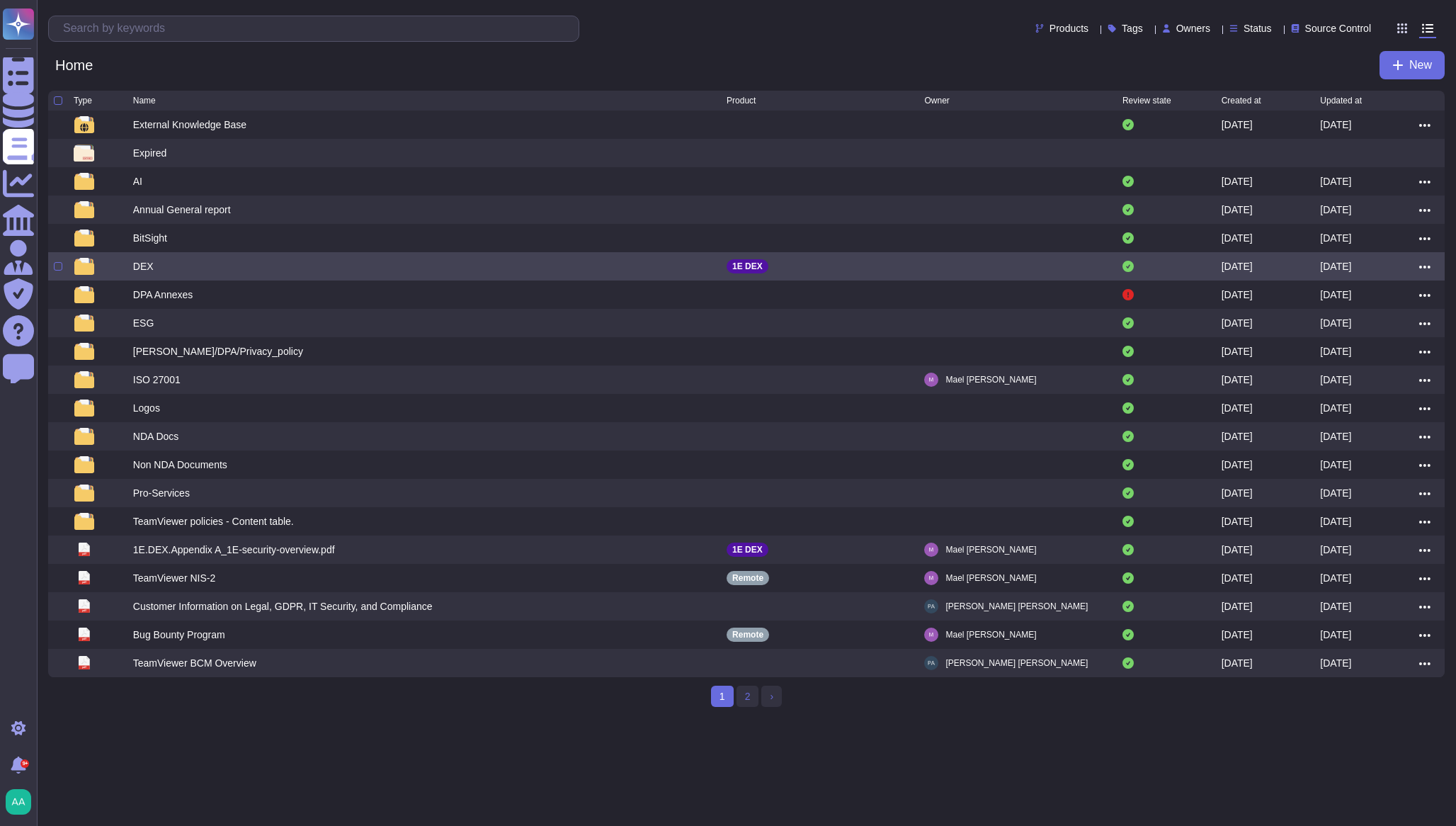
click at [147, 273] on div "DEX" at bounding box center [144, 266] width 21 height 14
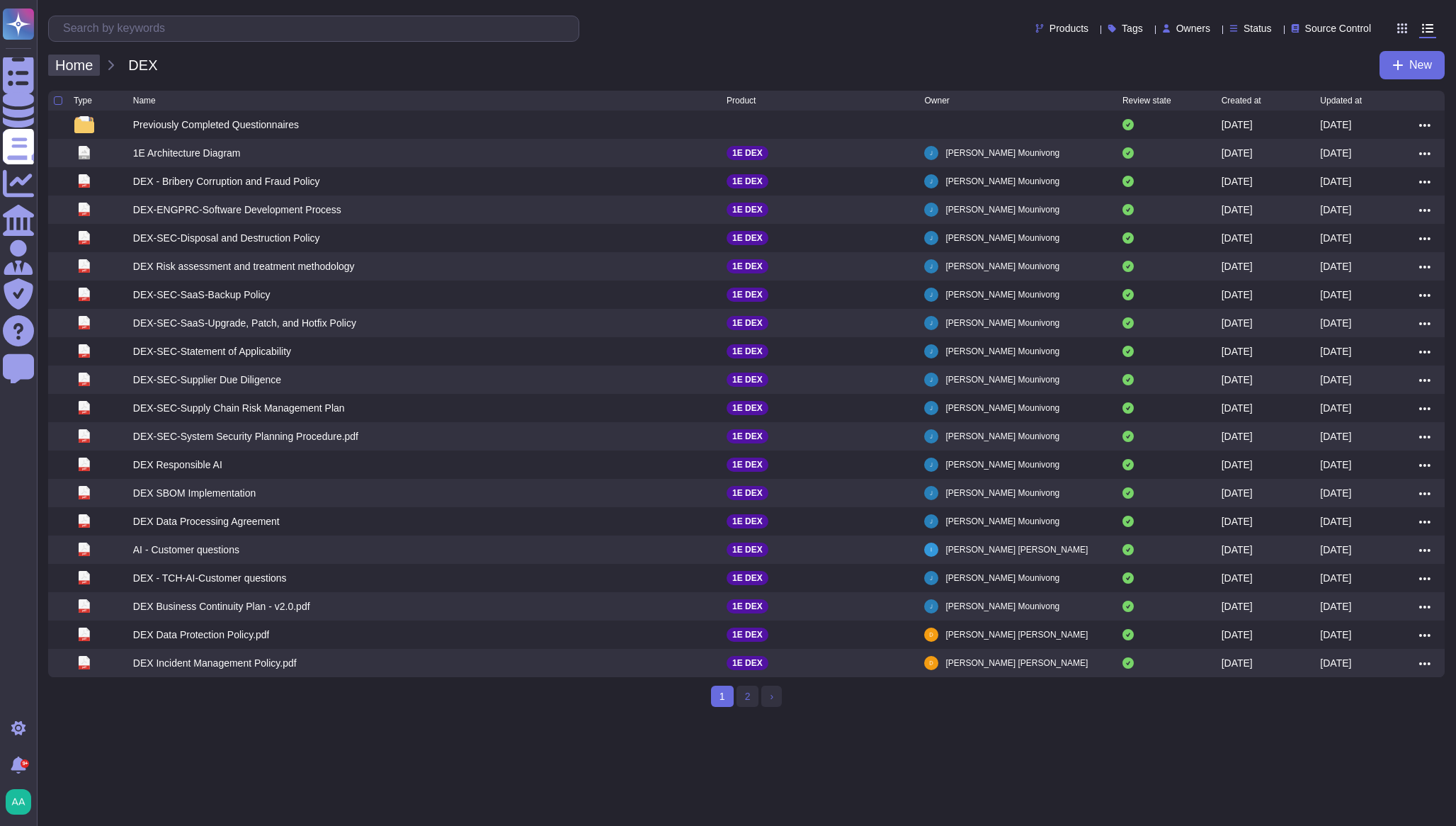
click at [90, 65] on span "Home" at bounding box center [74, 65] width 52 height 21
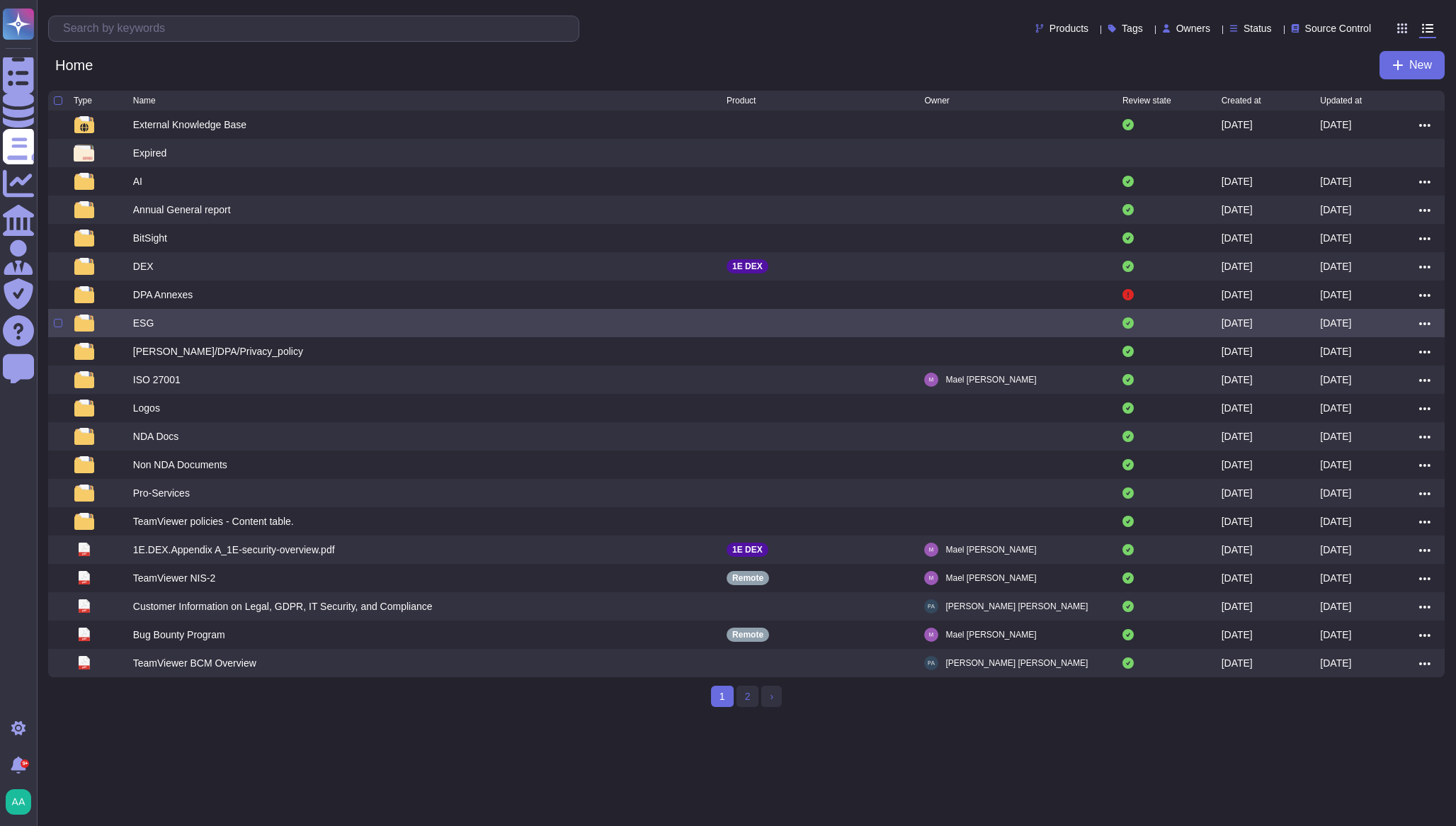
click at [138, 330] on div "ESG" at bounding box center [144, 323] width 21 height 14
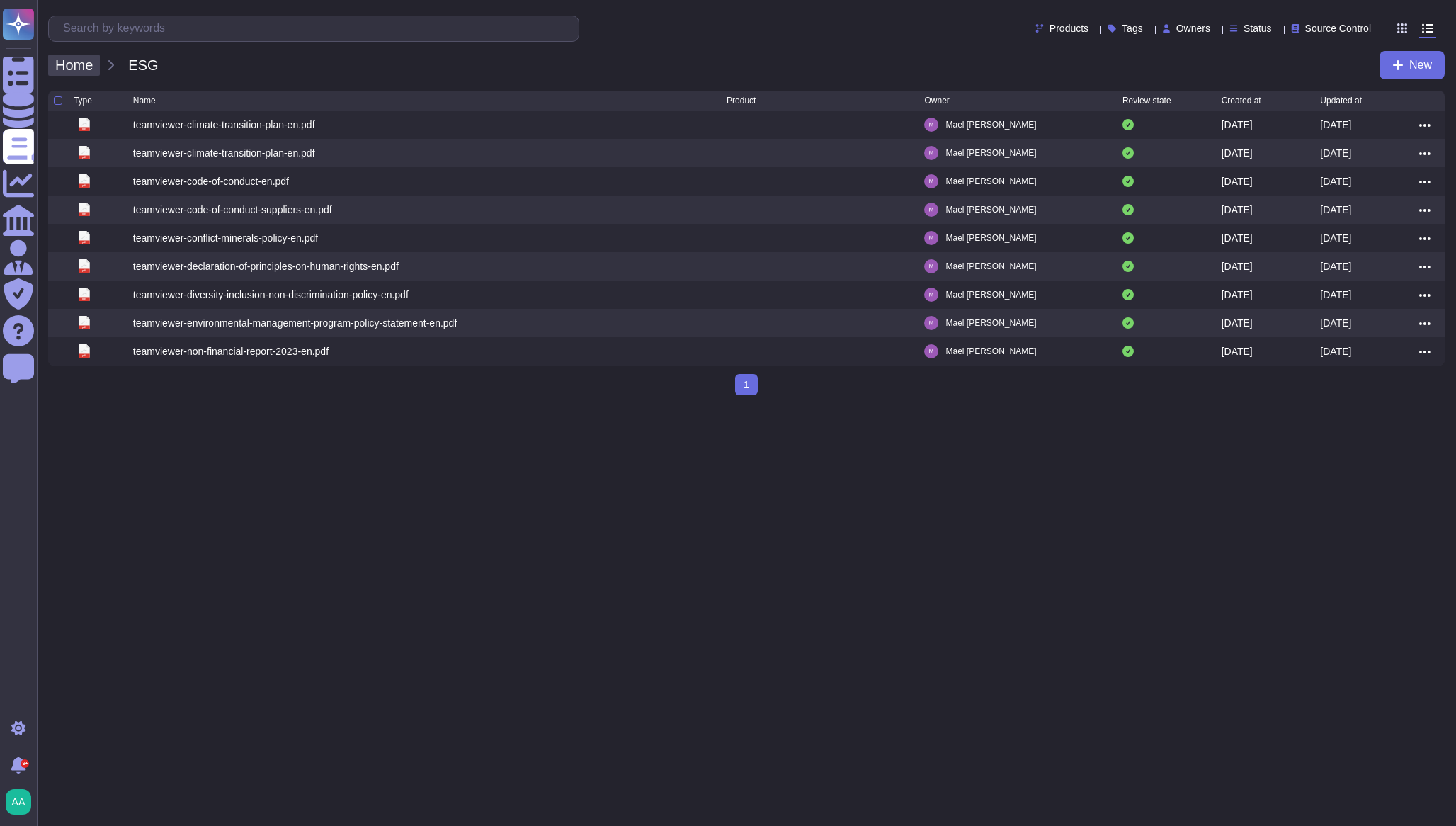
click at [91, 70] on span "Home" at bounding box center [74, 65] width 52 height 21
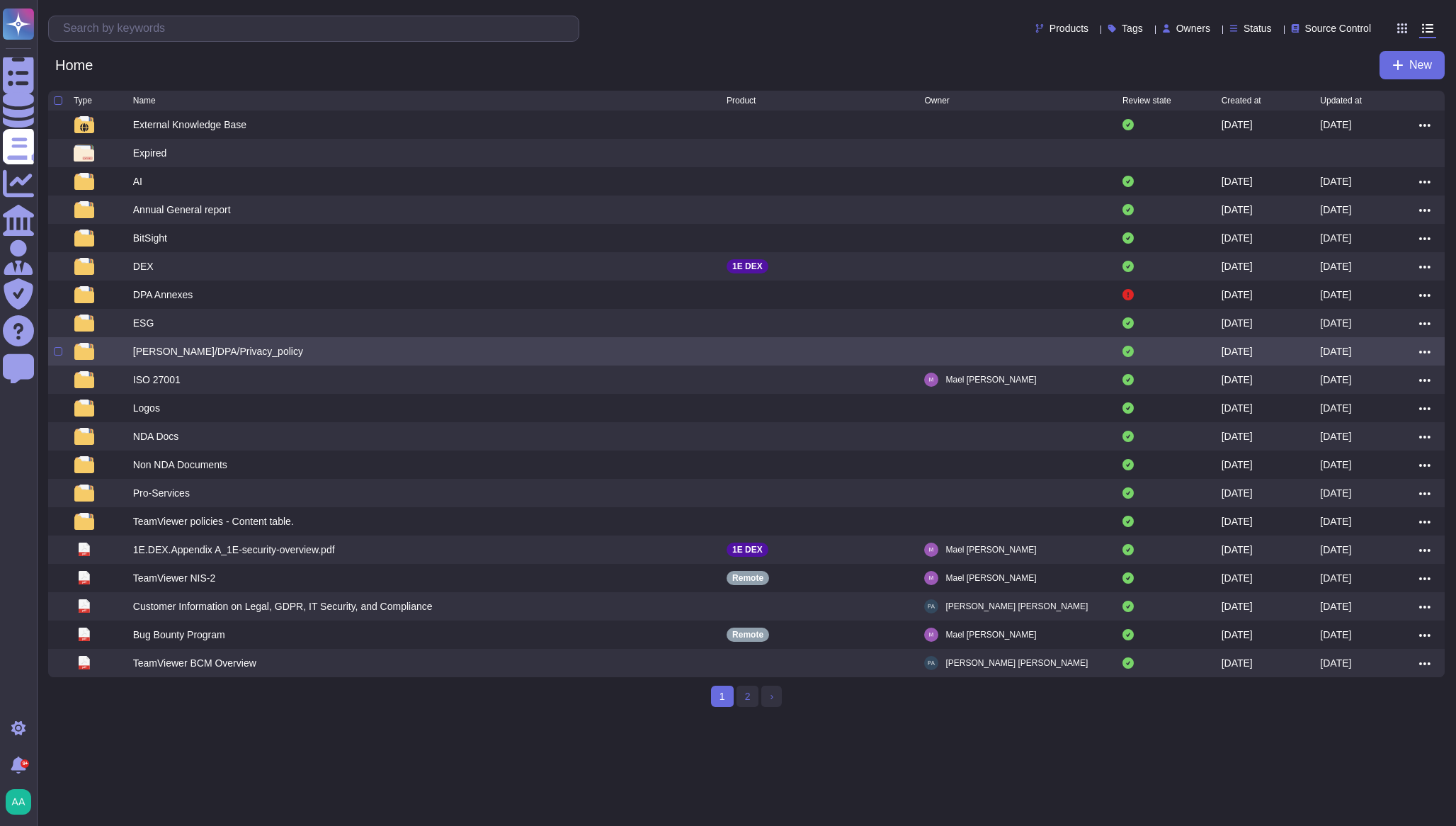
click at [169, 355] on div "[PERSON_NAME]/DPA/Privacy_policy" at bounding box center [218, 351] width 170 height 14
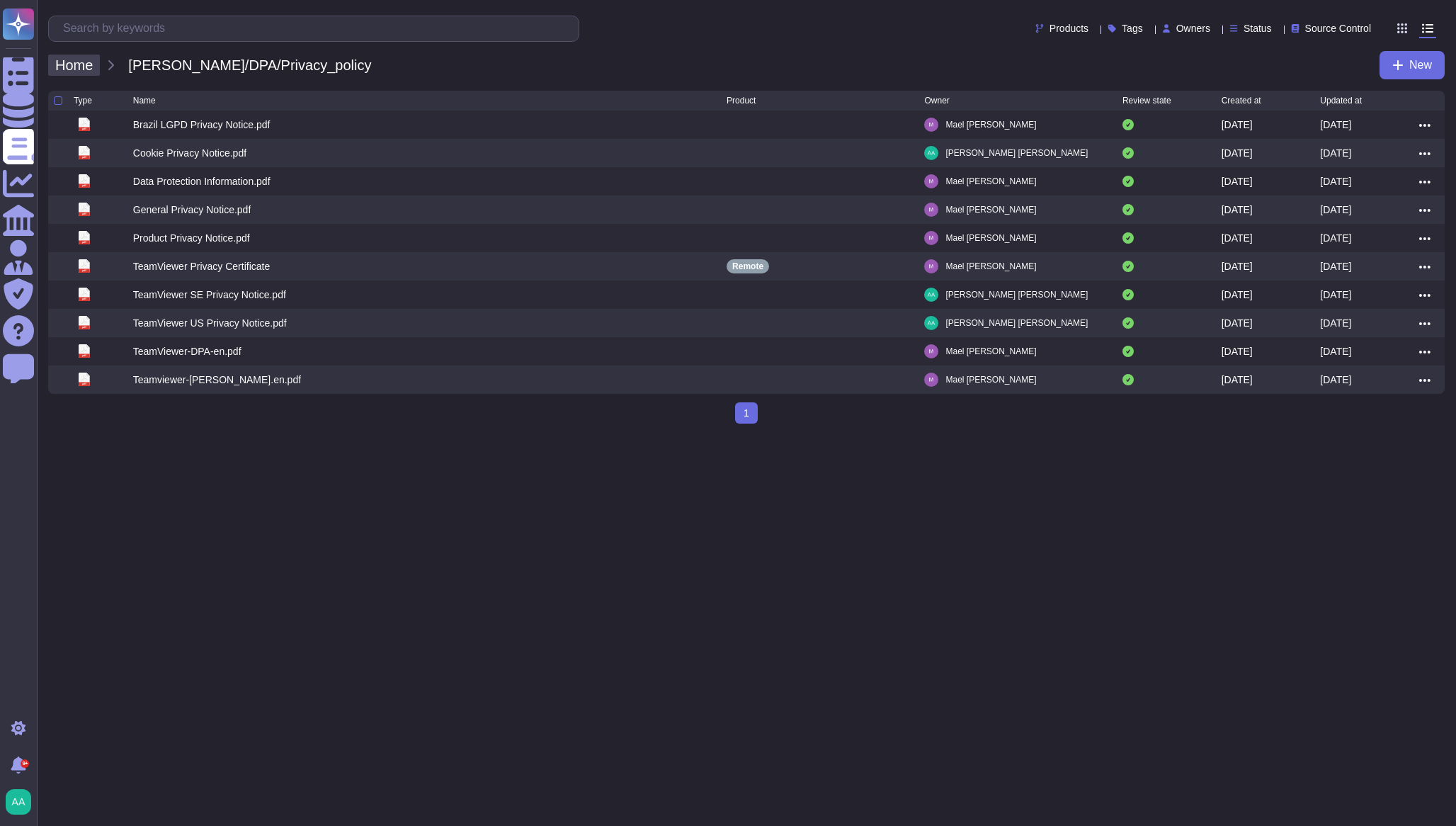
click at [82, 65] on span "Home" at bounding box center [74, 65] width 52 height 21
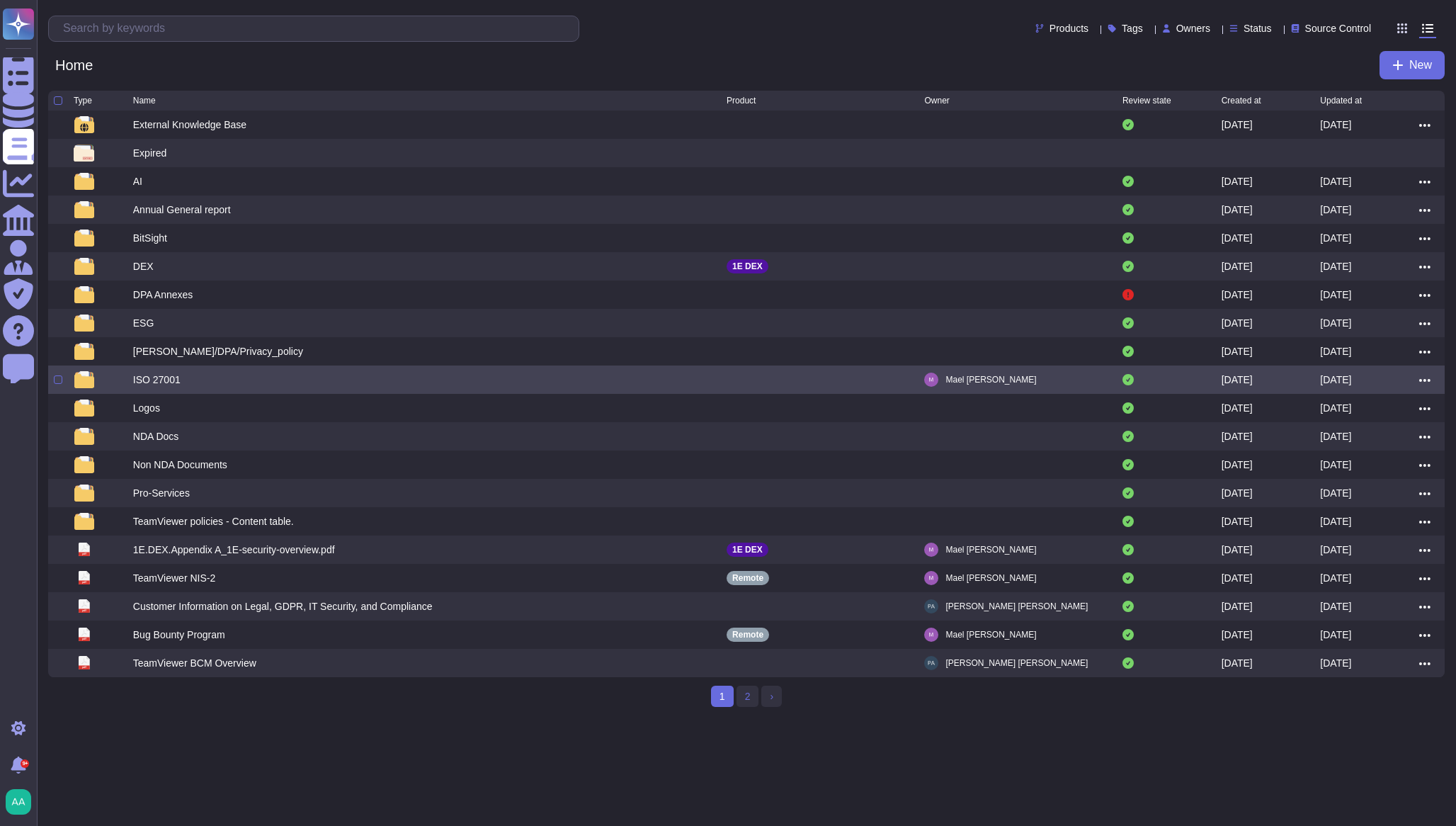
click at [162, 382] on div "ISO 27001" at bounding box center [157, 379] width 47 height 14
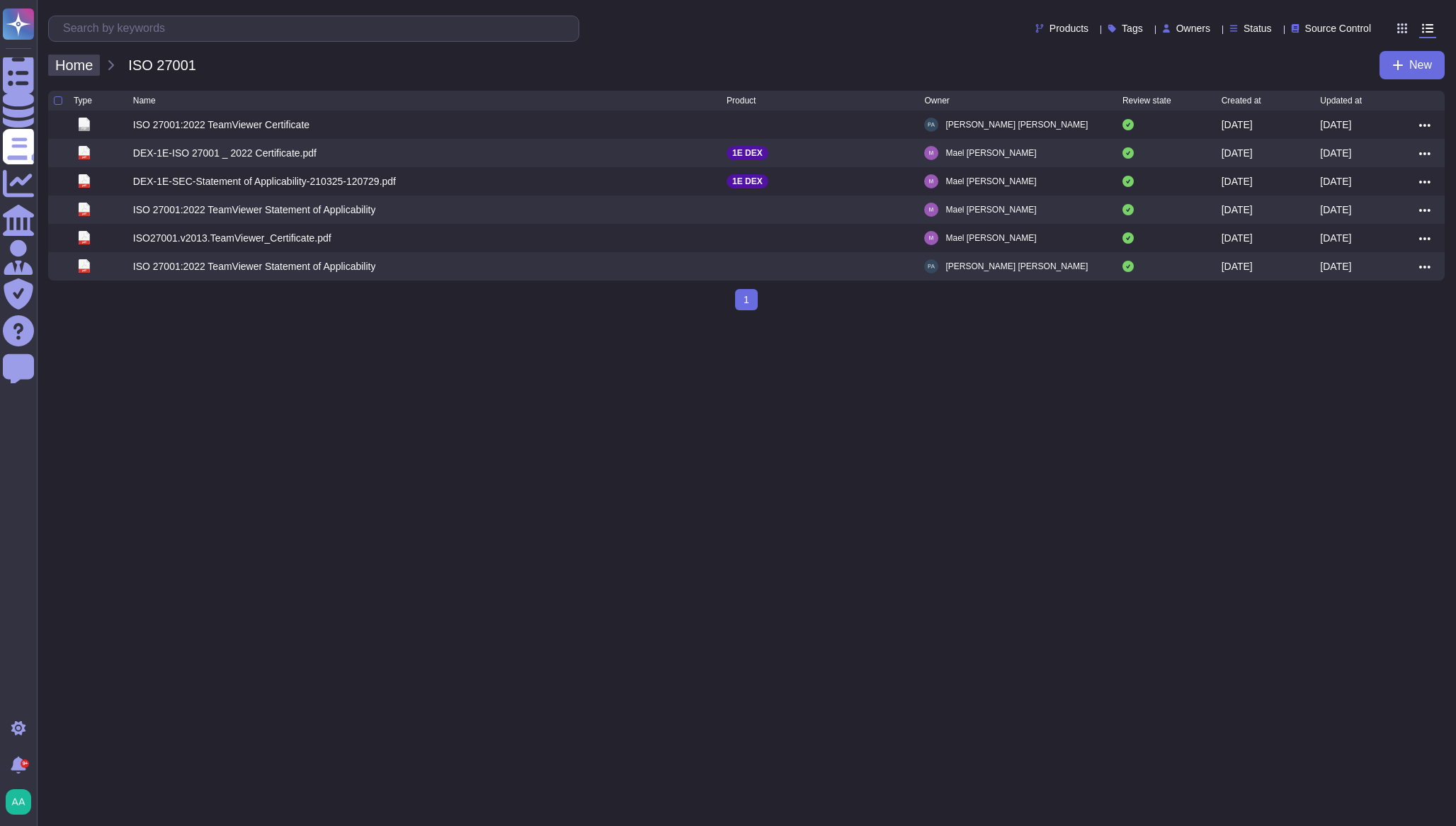
click at [64, 73] on span "Home" at bounding box center [74, 65] width 52 height 21
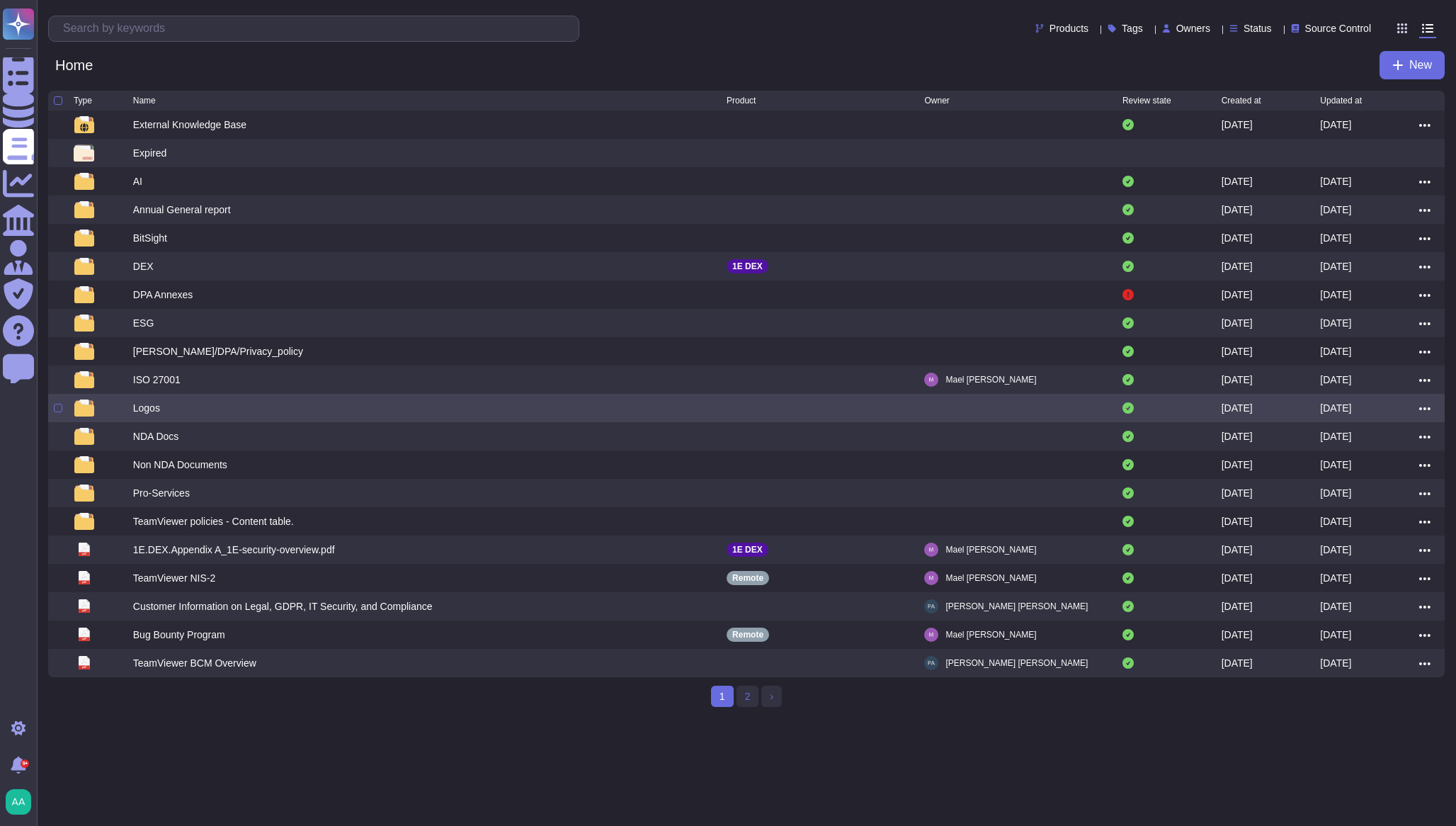
click at [163, 416] on div "Logos" at bounding box center [430, 407] width 594 height 17
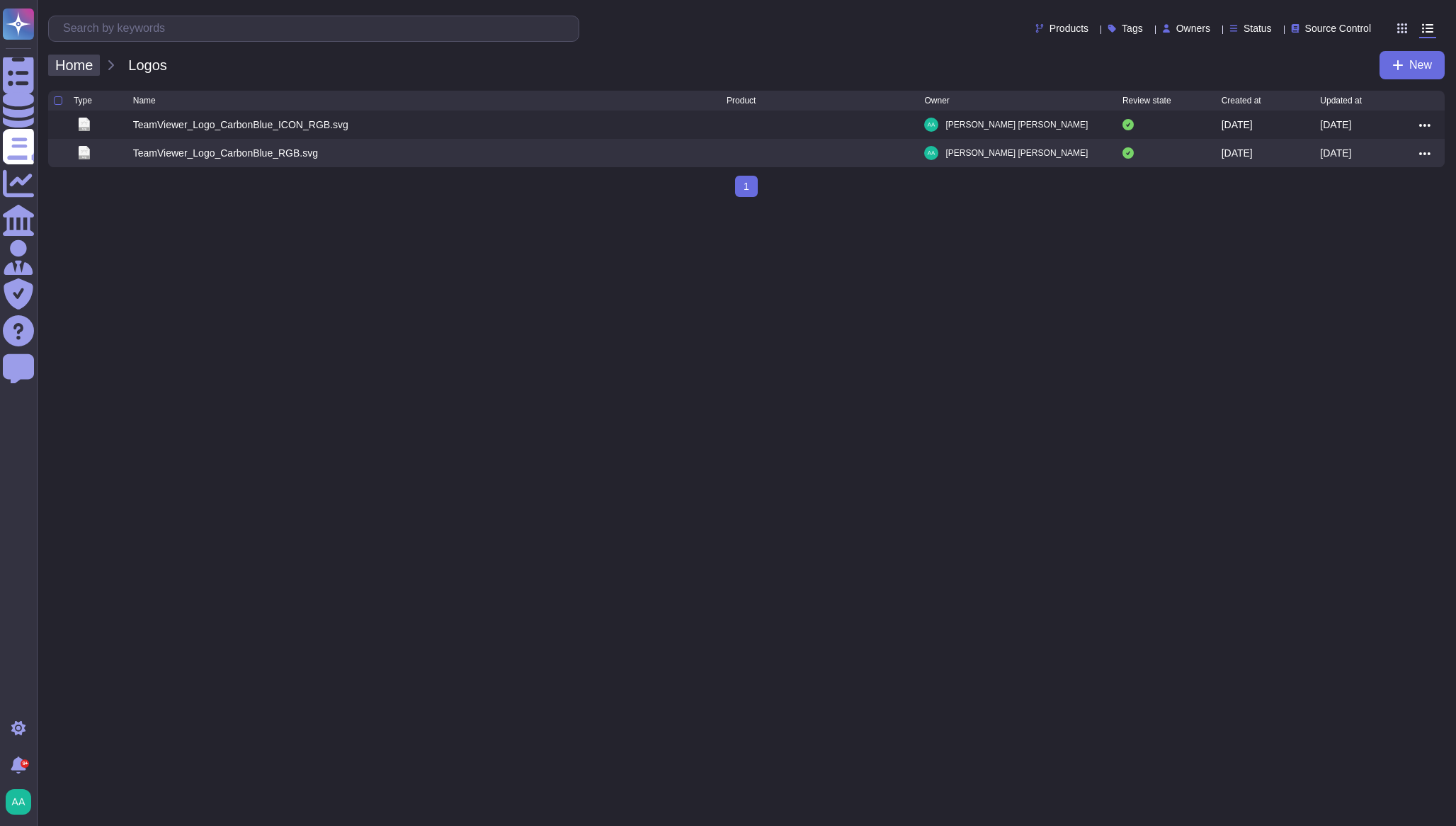
click at [81, 71] on span "Home" at bounding box center [74, 65] width 52 height 21
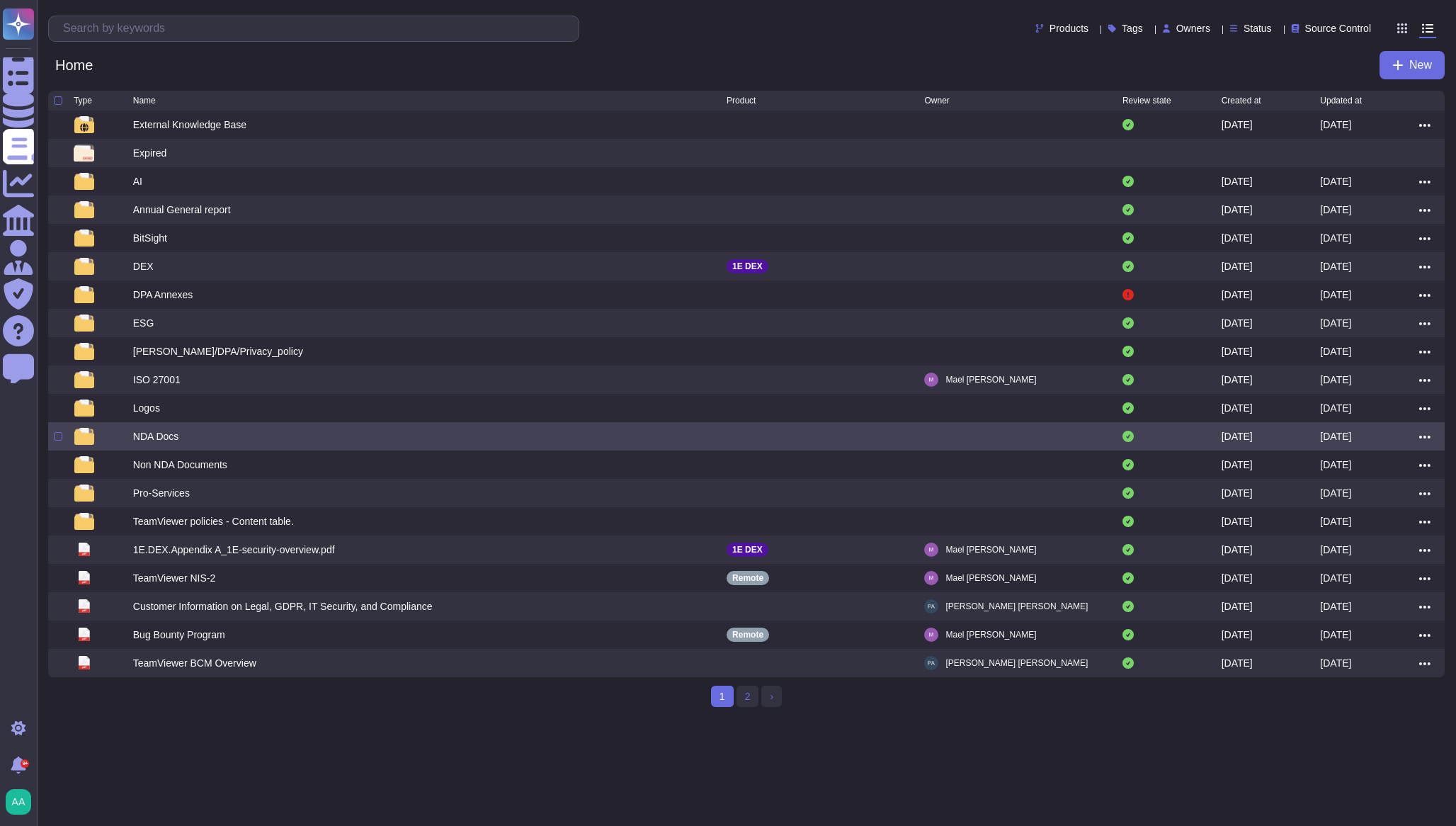
click at [154, 444] on div "NDA Docs" at bounding box center [156, 436] width 46 height 14
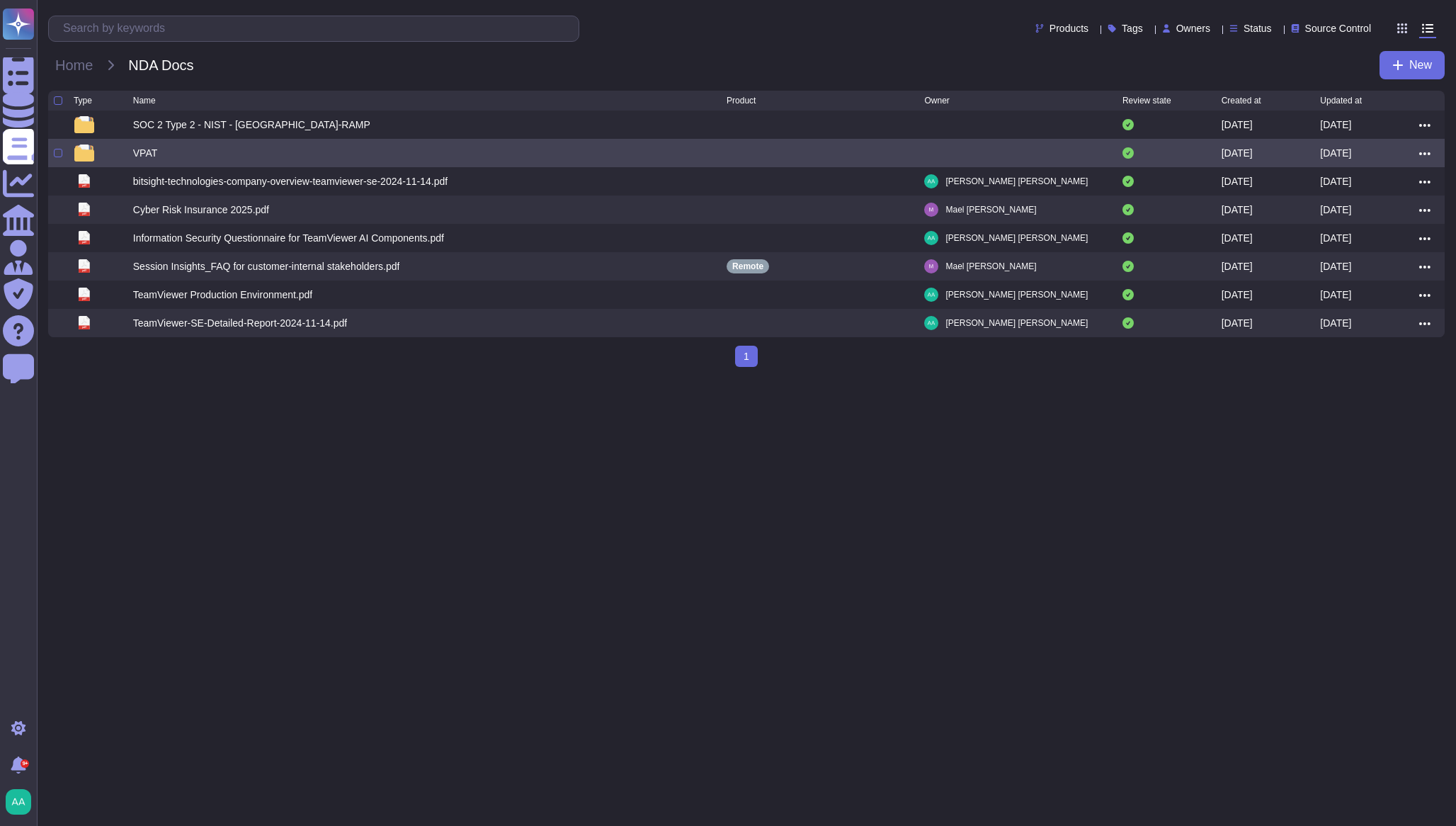
click at [138, 147] on div "VPAT" at bounding box center [430, 153] width 594 height 17
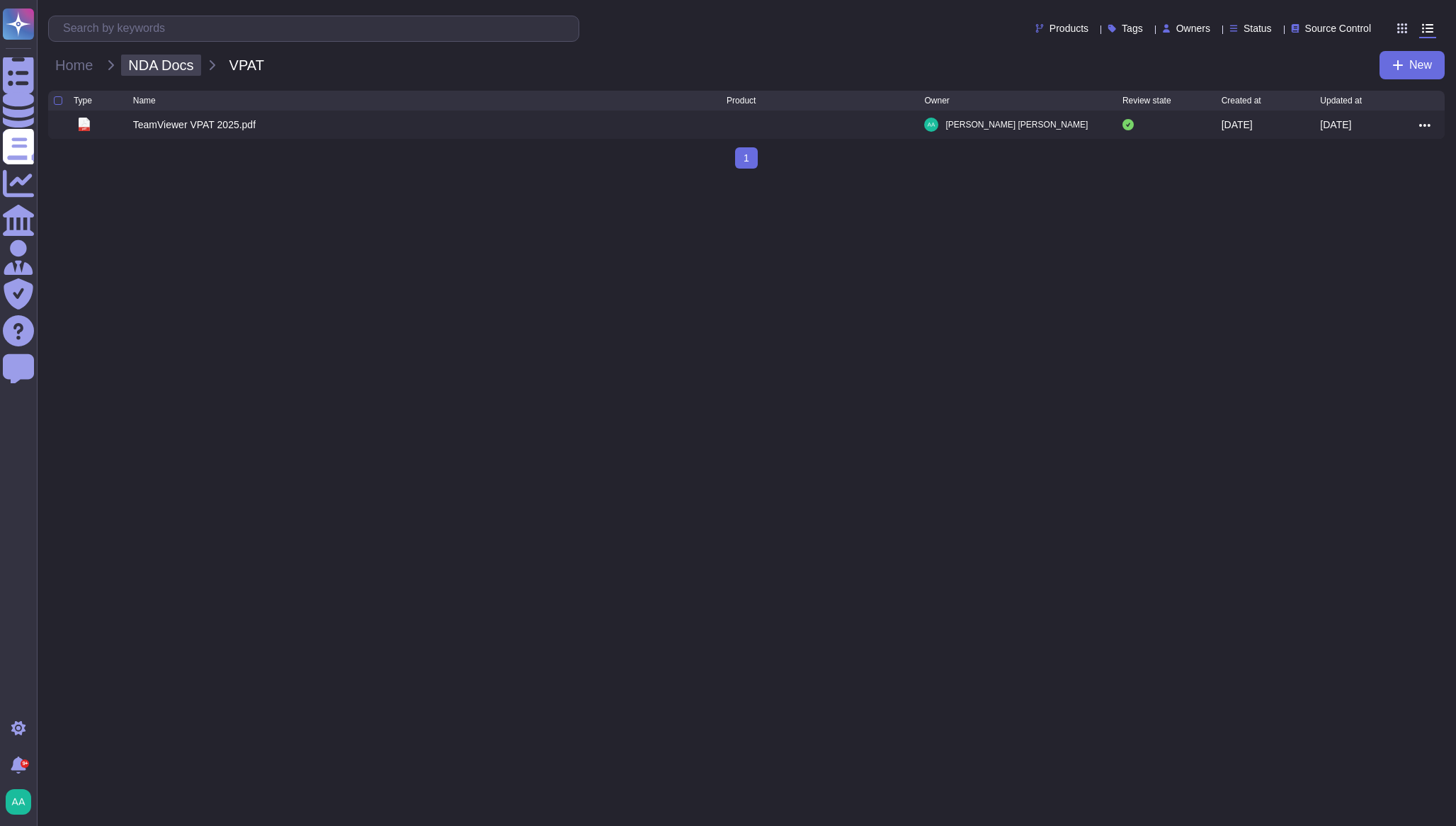
click at [147, 69] on span "NDA Docs" at bounding box center [161, 65] width 80 height 21
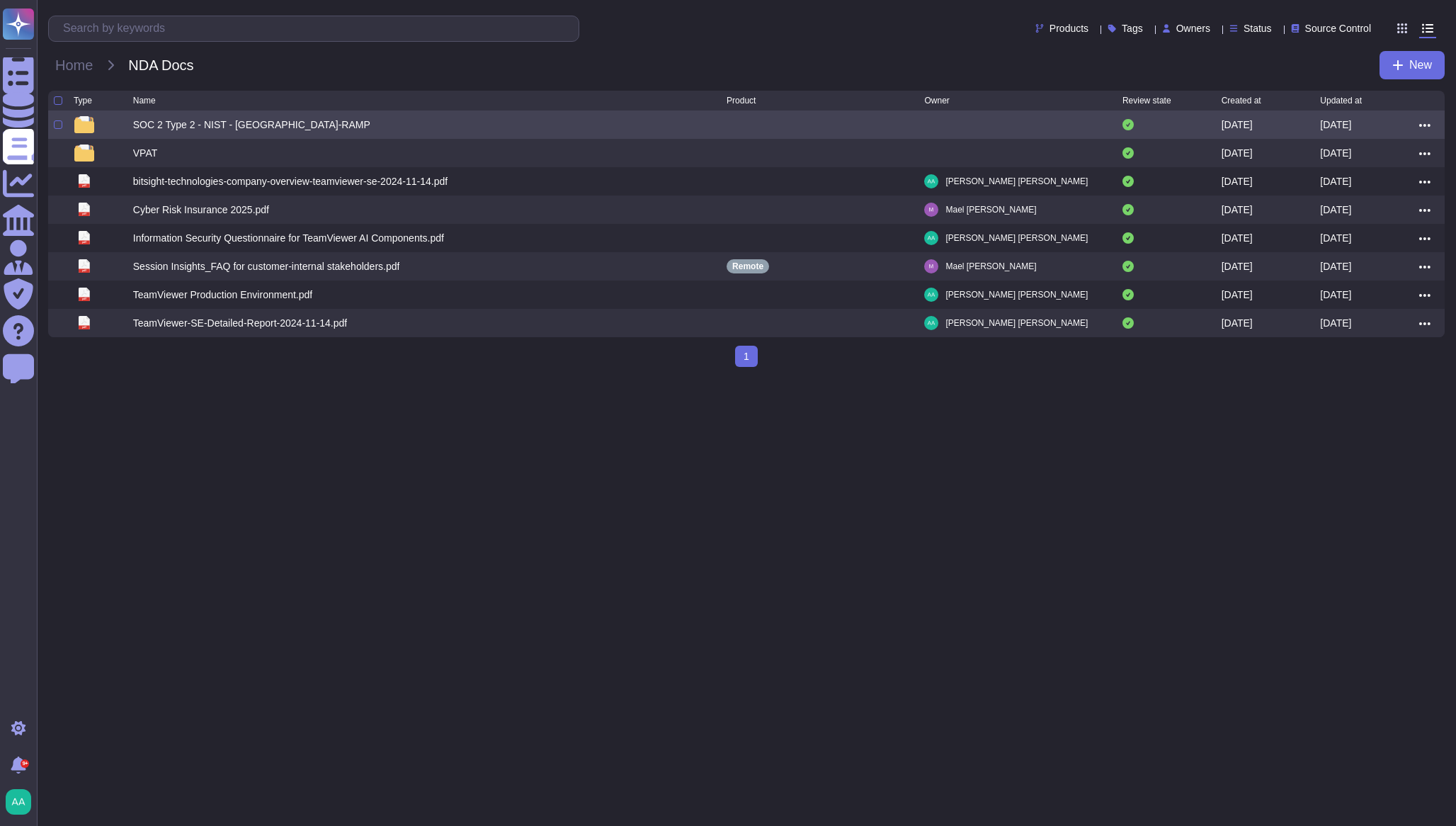
click at [157, 131] on div "SOC 2 Type 2 - NIST - [GEOGRAPHIC_DATA]-RAMP" at bounding box center [252, 125] width 237 height 14
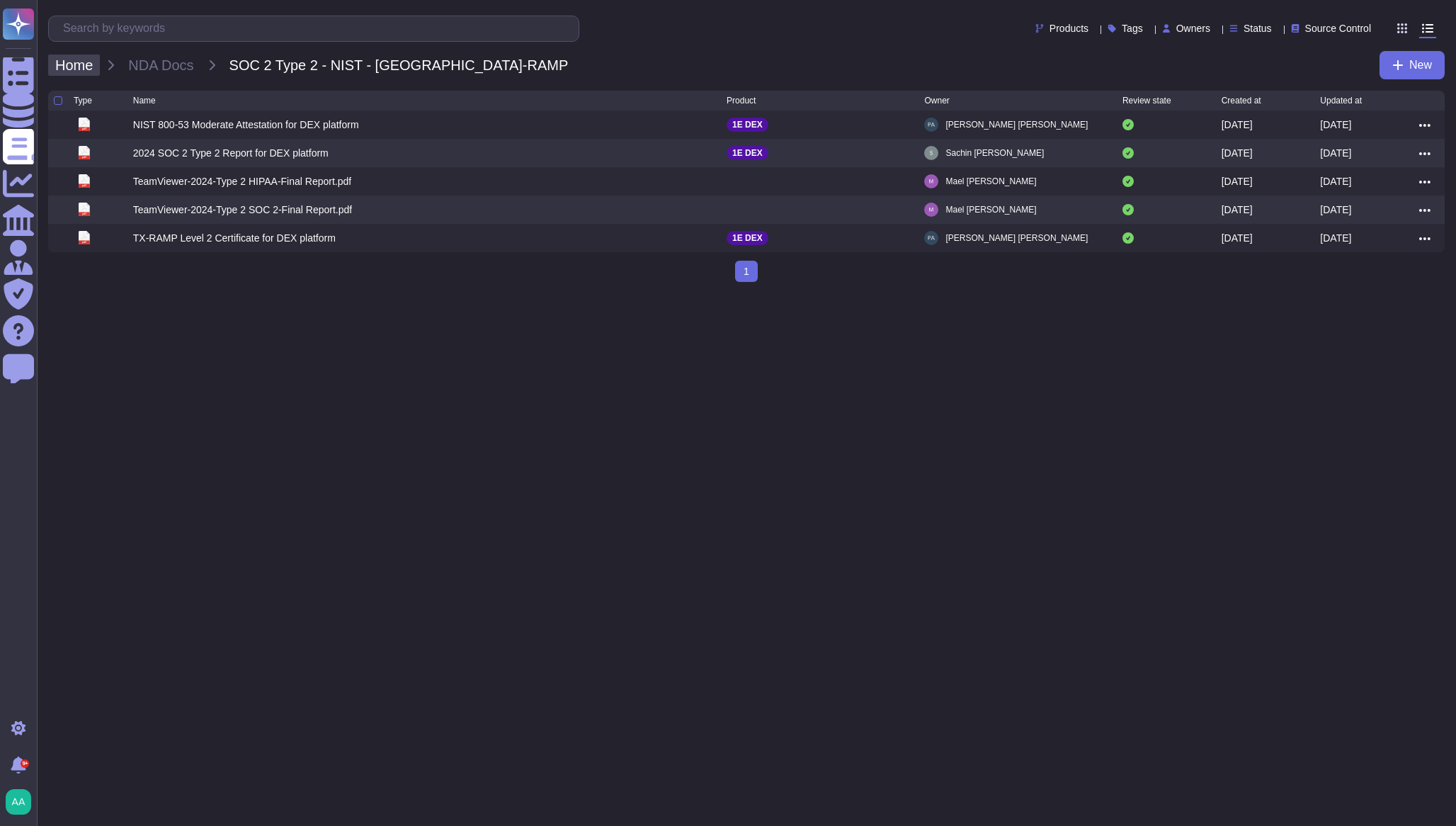
click at [96, 71] on span "Home" at bounding box center [74, 65] width 52 height 21
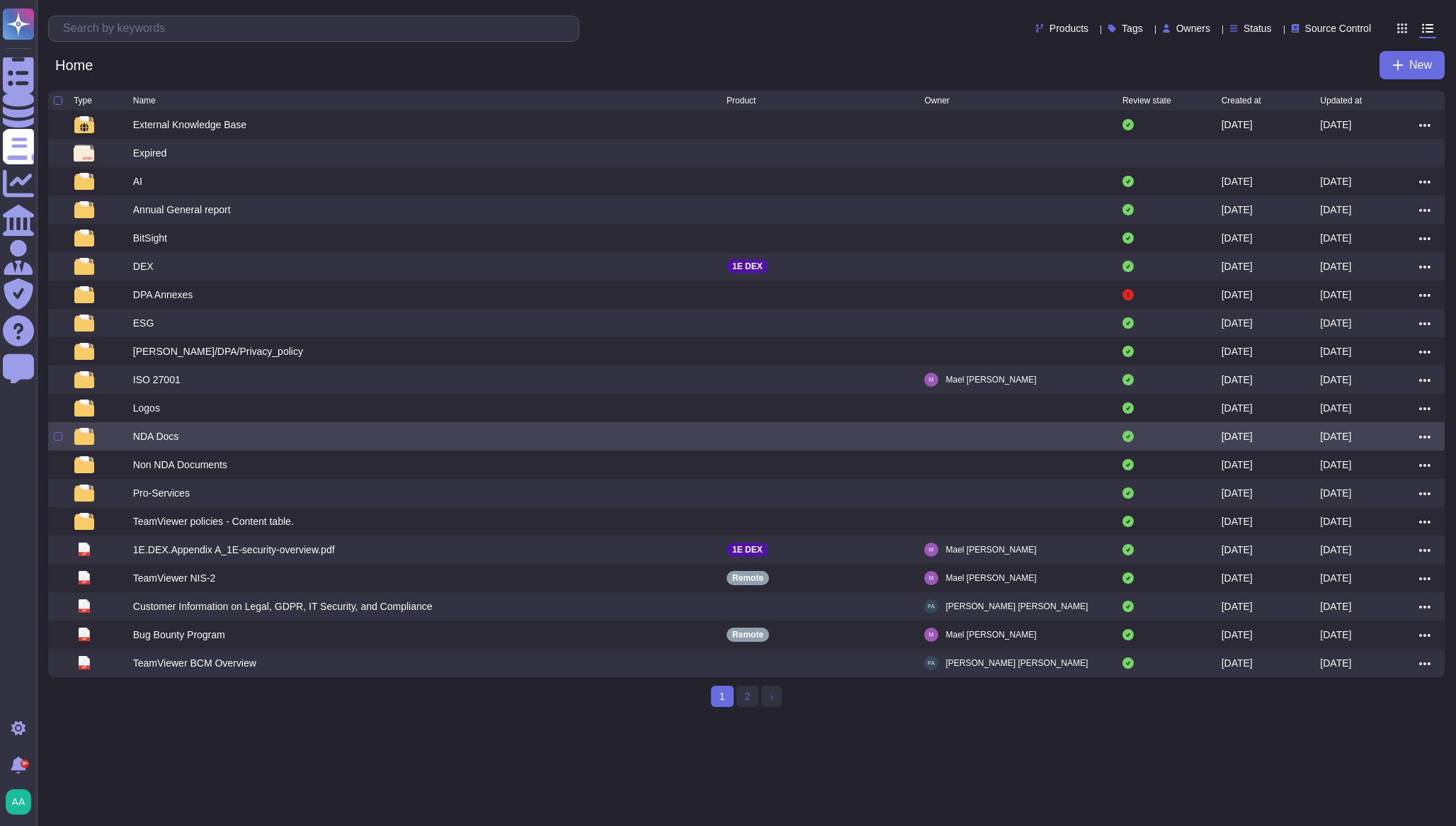
click at [163, 441] on div "NDA Docs" at bounding box center [156, 436] width 46 height 14
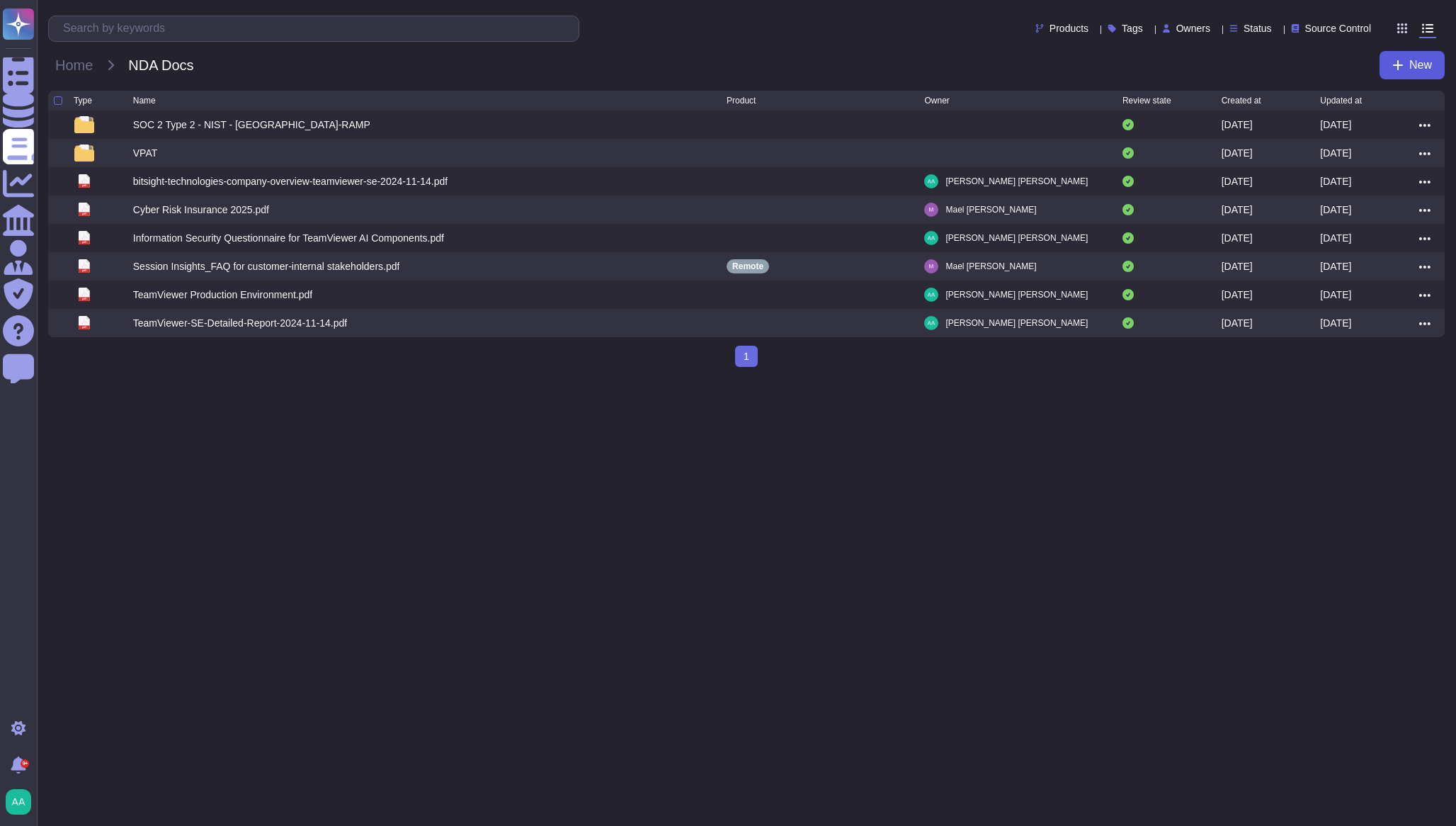
click at [1393, 65] on icon at bounding box center [1397, 65] width 11 height 11
click at [1332, 101] on div "File" at bounding box center [1348, 111] width 107 height 22
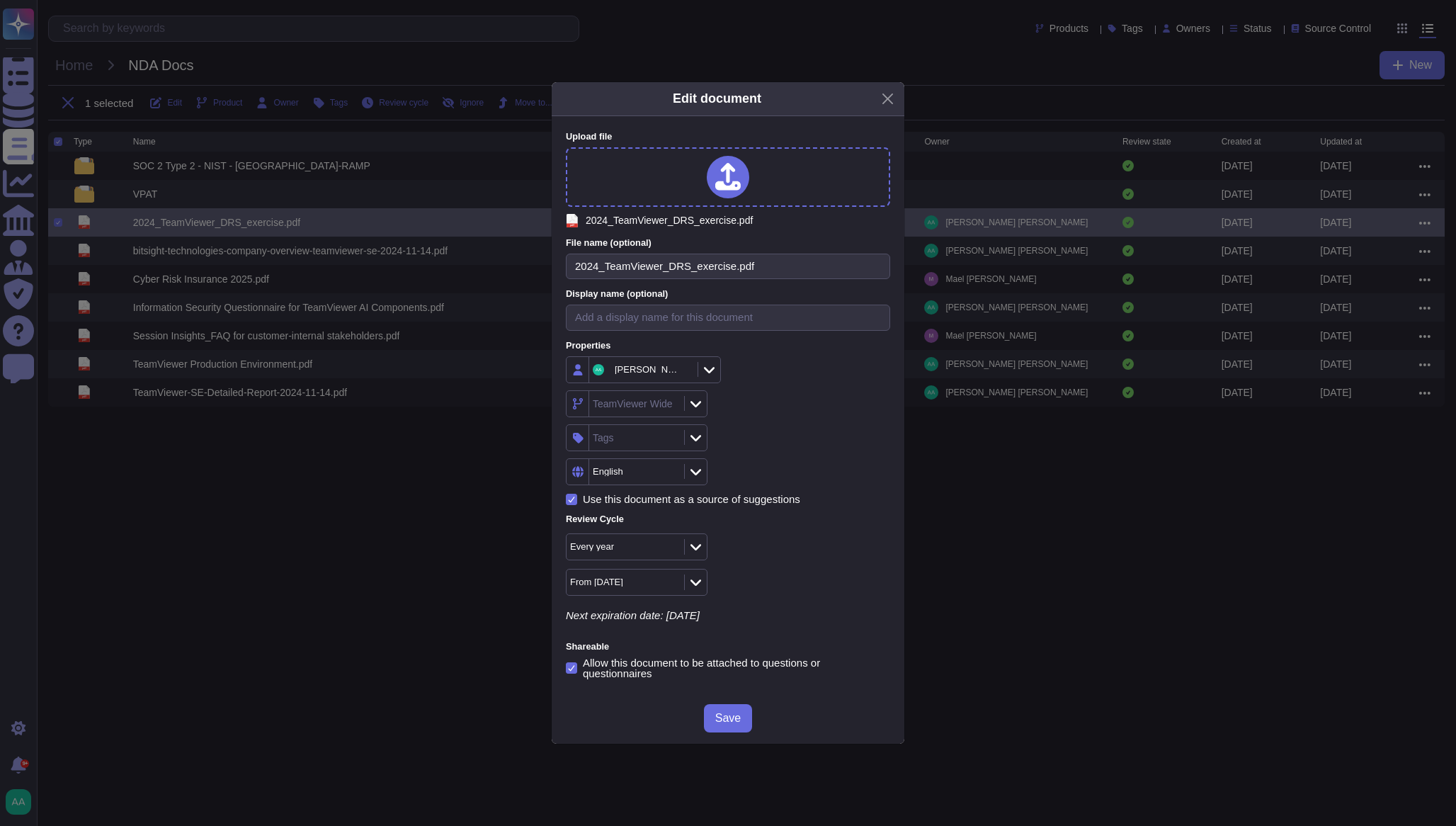
click at [574, 665] on icon at bounding box center [572, 668] width 7 height 7
click at [0, 0] on input "Allow this document to be attached to questions or questionnaires" at bounding box center [0, 0] width 0 height 0
click at [728, 713] on span "Save" at bounding box center [728, 718] width 26 height 11
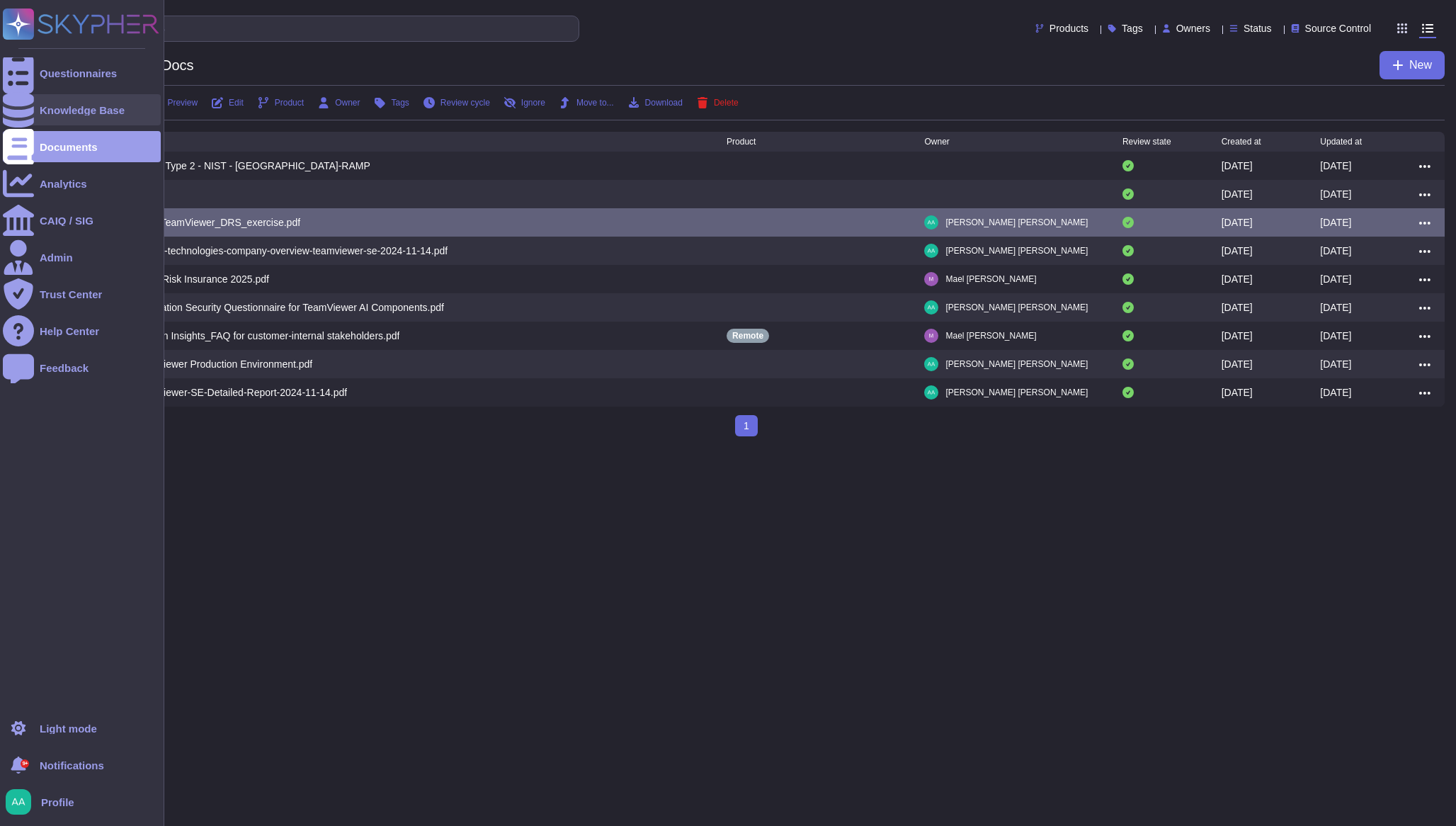
click at [37, 97] on div "Knowledge Base" at bounding box center [82, 110] width 158 height 31
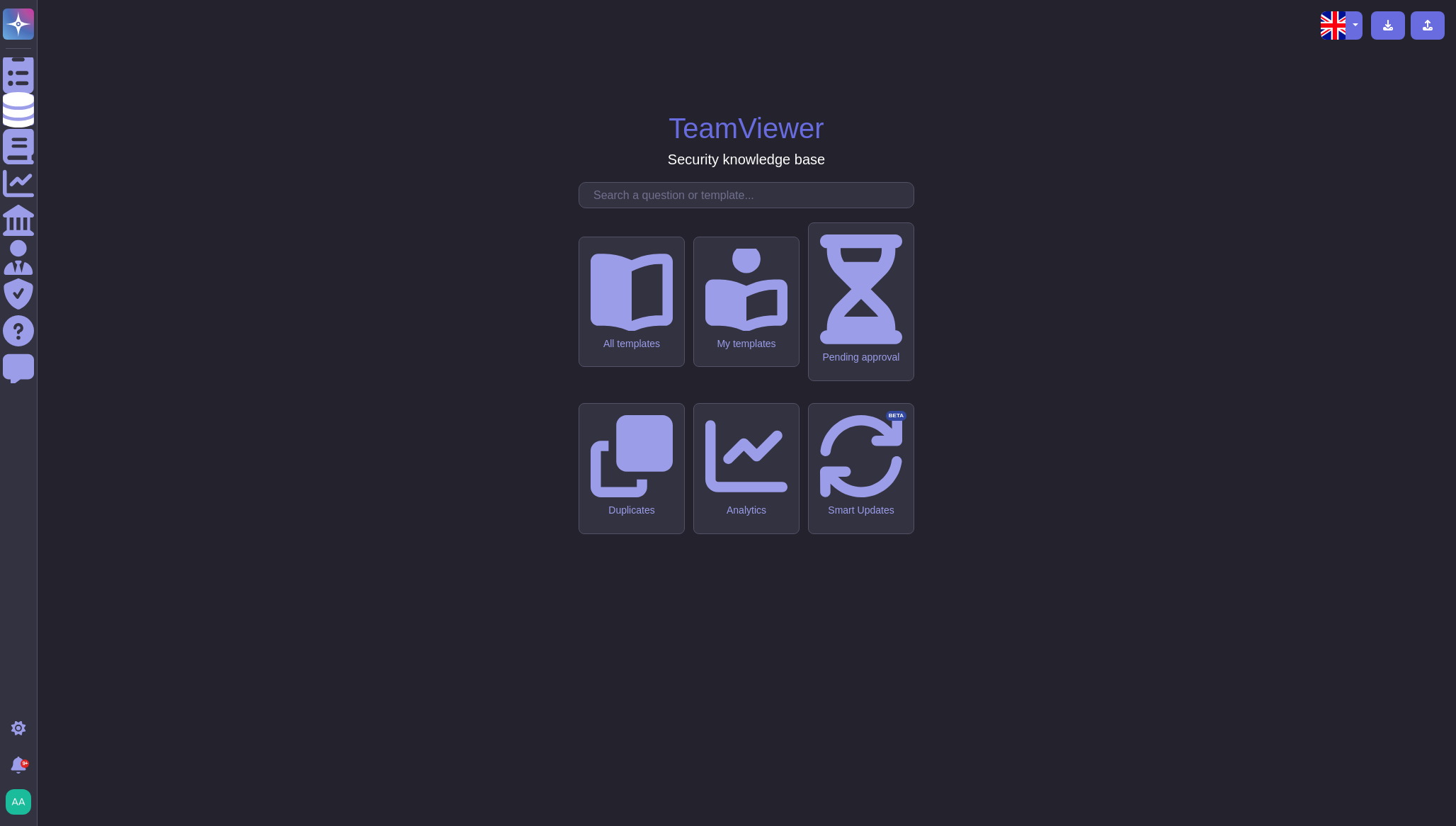
click at [658, 208] on input "text" at bounding box center [750, 195] width 327 height 25
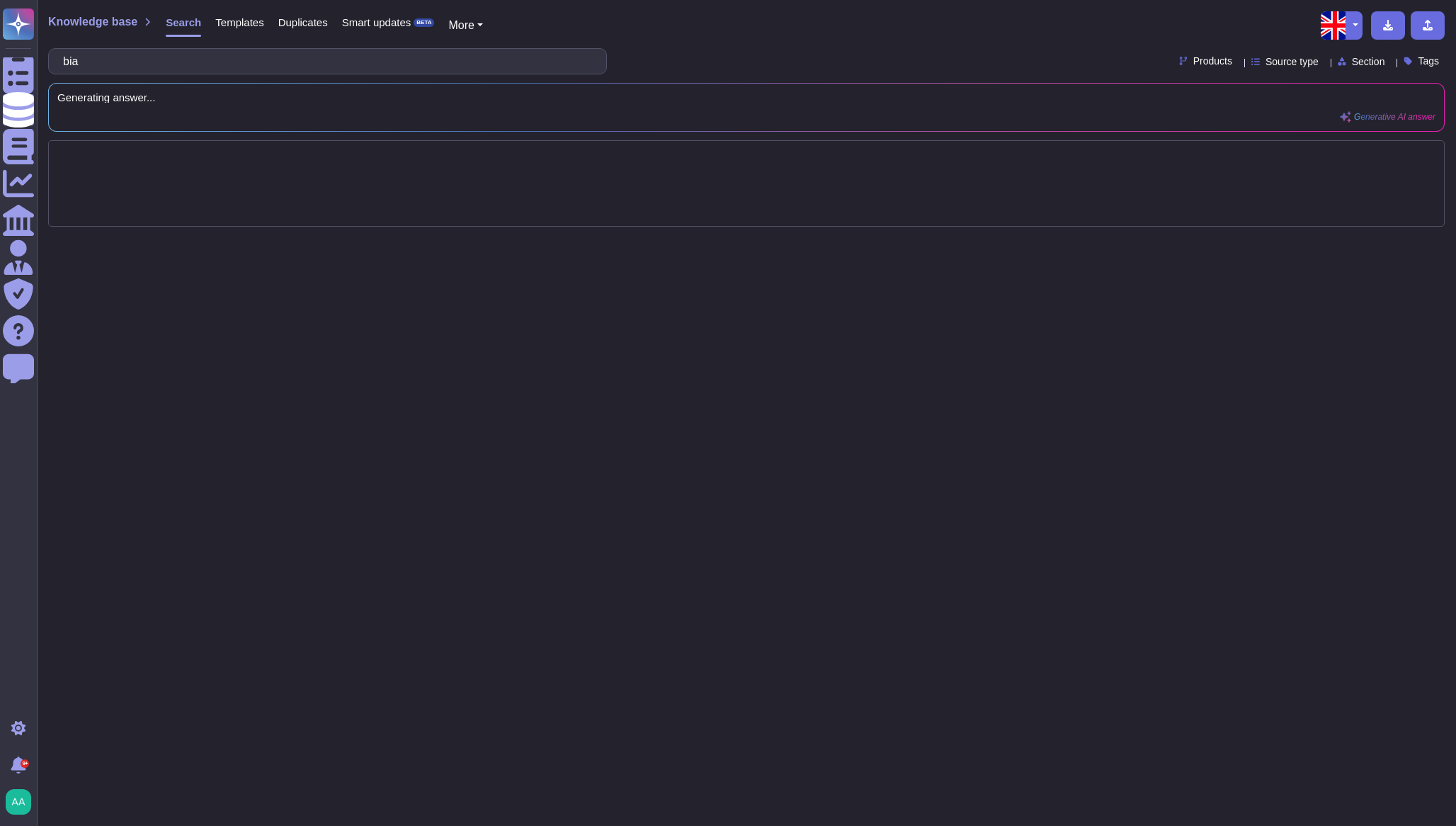
type input "bia"
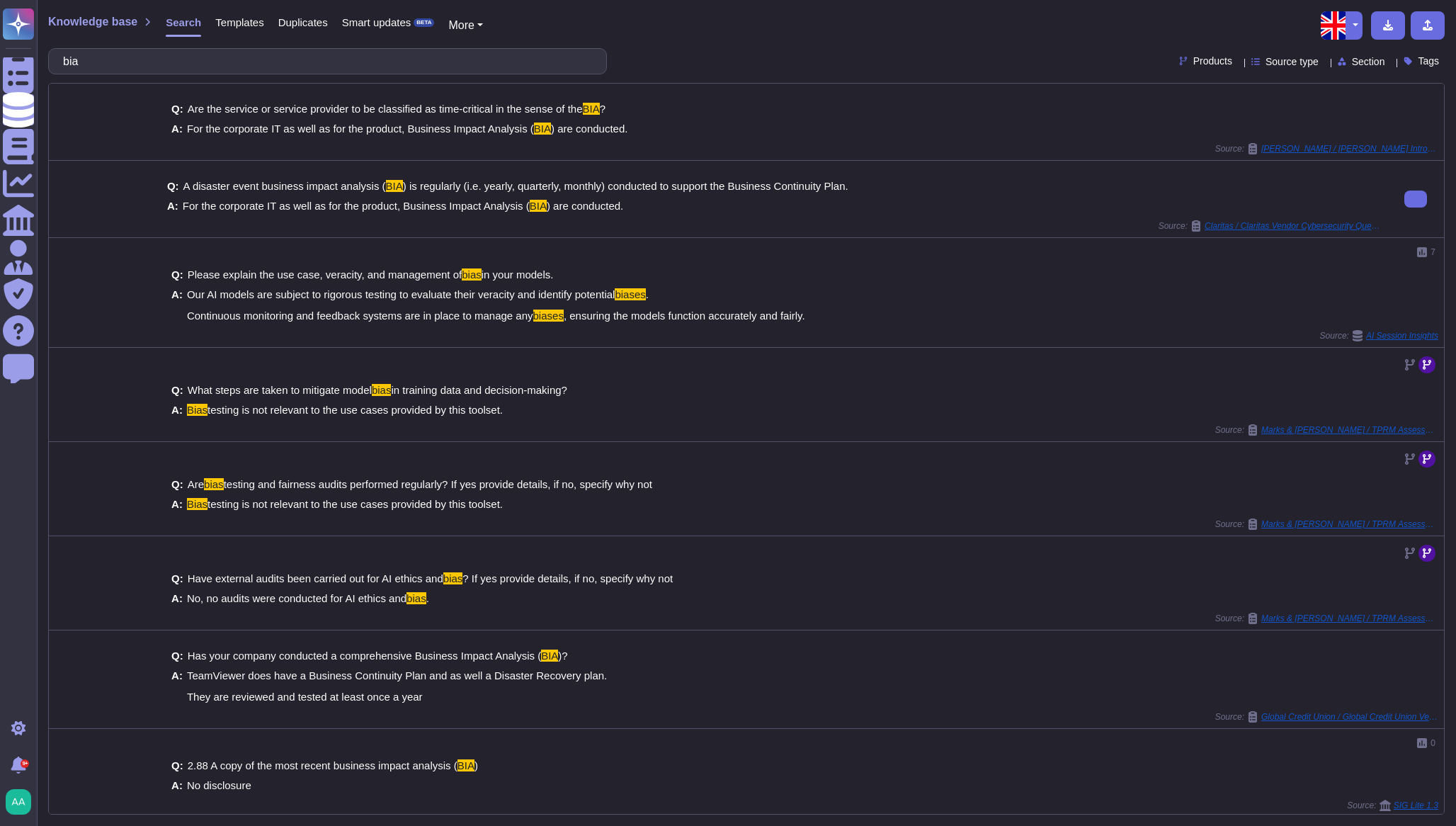
click at [464, 212] on div "Q: A disaster event business impact analysis ( BIA ) is regularly (i.e. yearly,…" at bounding box center [774, 196] width 1214 height 48
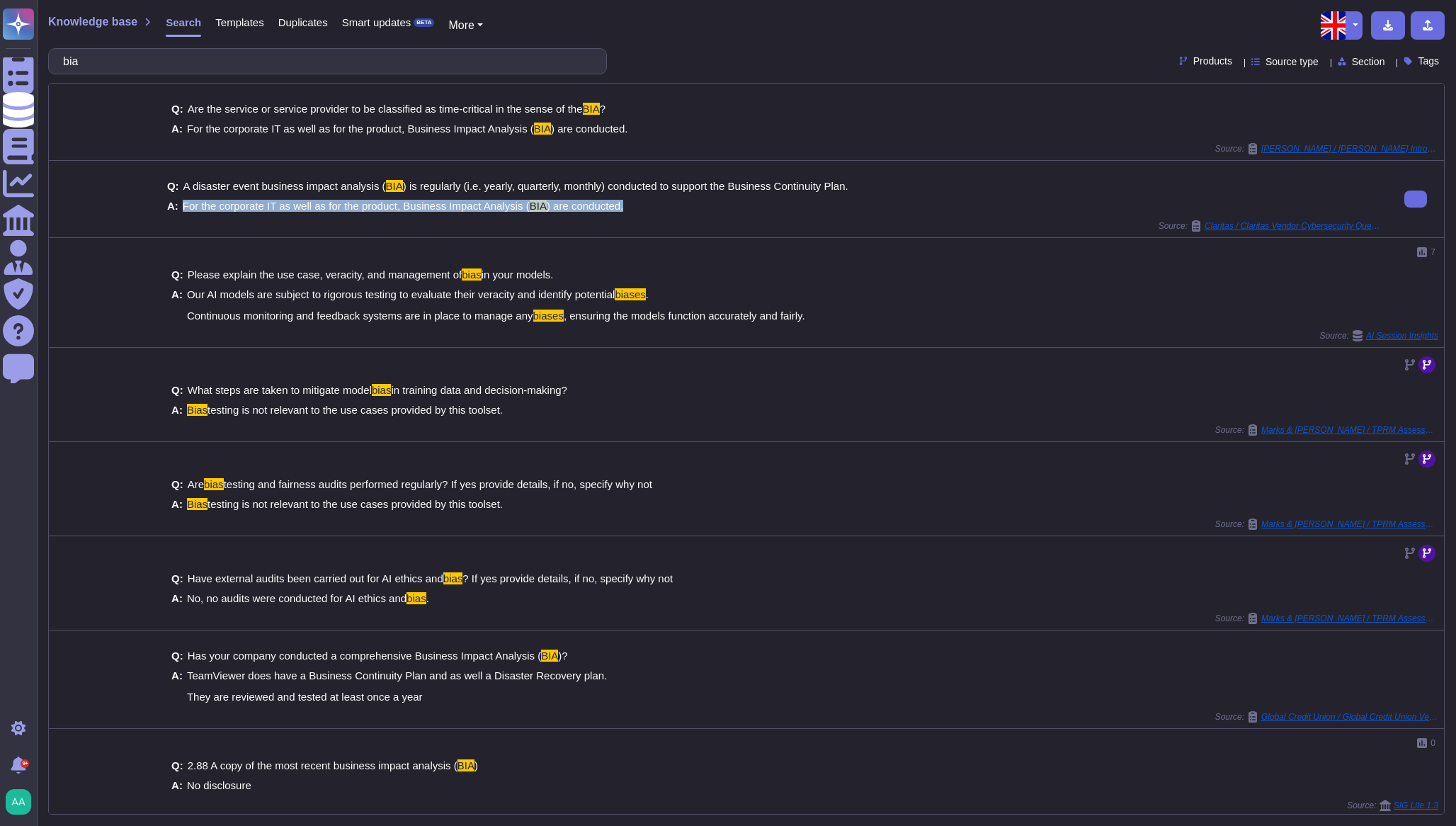
drag, startPoint x: 620, startPoint y: 200, endPoint x: 177, endPoint y: 206, distance: 443.0
click at [177, 206] on div "A: For the corporate IT as well as for the product, Business Impact Analysis ( …" at bounding box center [774, 206] width 1214 height 10
drag, startPoint x: 177, startPoint y: 206, endPoint x: 211, endPoint y: 209, distance: 34.1
copy div "For the corporate IT as well as for the product, Business Impact Analysis ( BIA…"
click at [557, 735] on div "0" at bounding box center [774, 743] width 1214 height 17
